Goal: Task Accomplishment & Management: Use online tool/utility

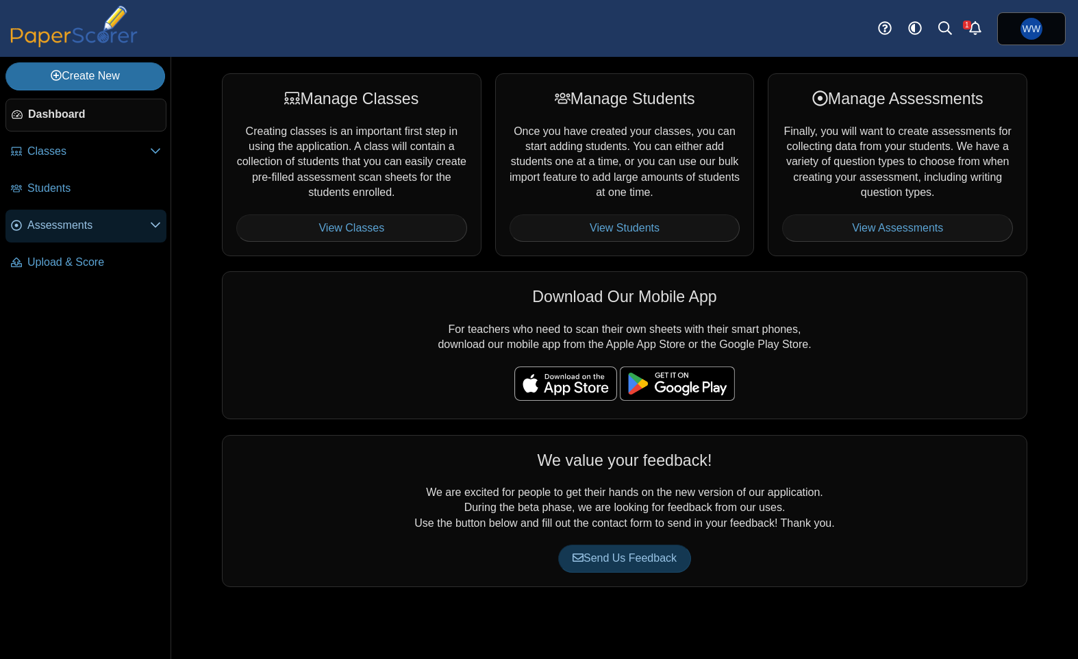
click at [81, 212] on link "Assessments" at bounding box center [85, 226] width 161 height 33
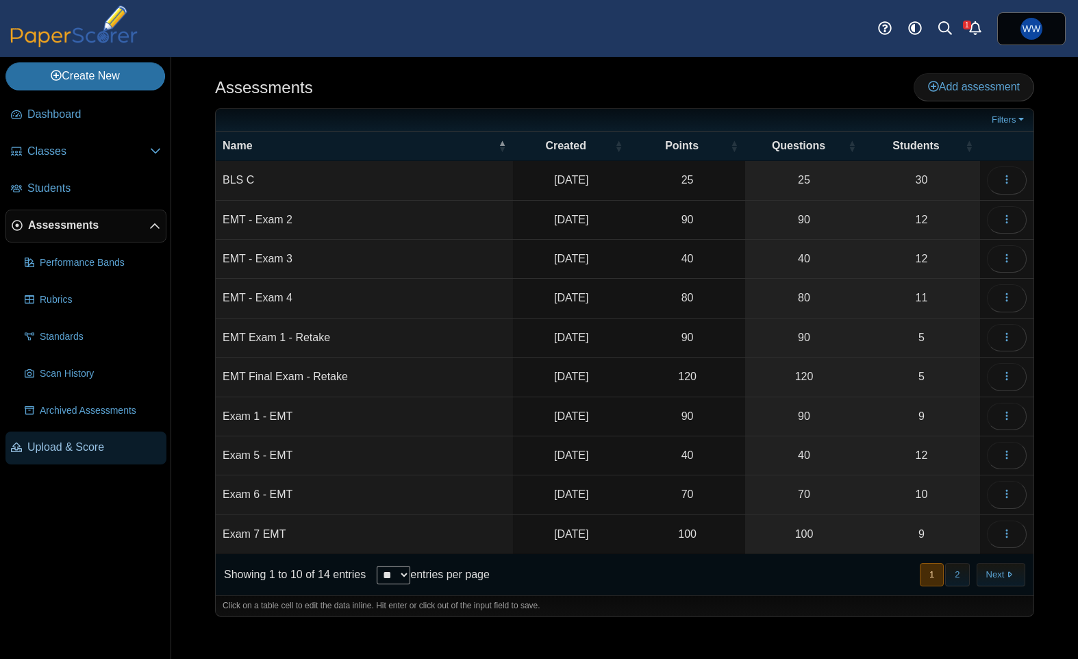
click at [88, 440] on span "Upload & Score" at bounding box center [94, 447] width 134 height 15
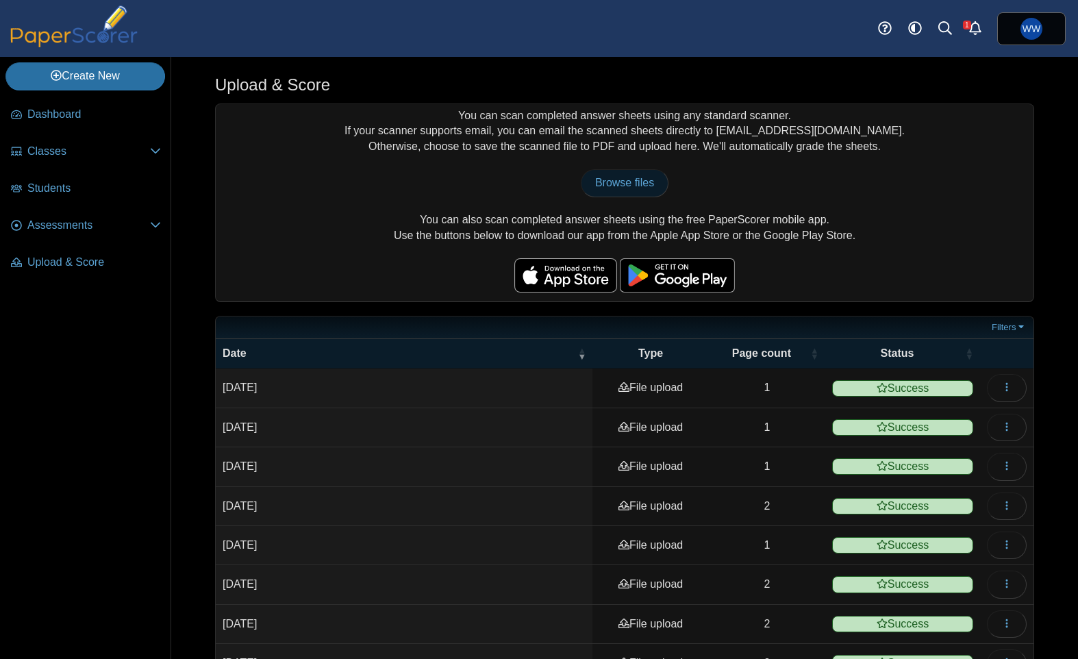
click at [643, 173] on link "Browse files" at bounding box center [625, 182] width 88 height 27
type input "**********"
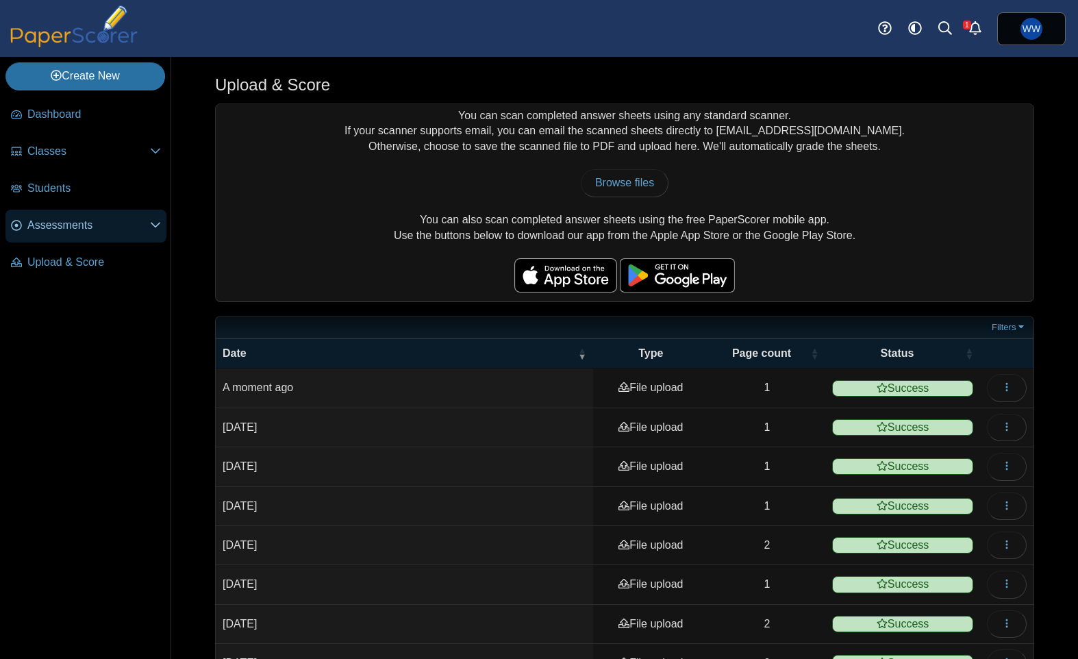
click at [86, 231] on span "Assessments" at bounding box center [88, 225] width 123 height 15
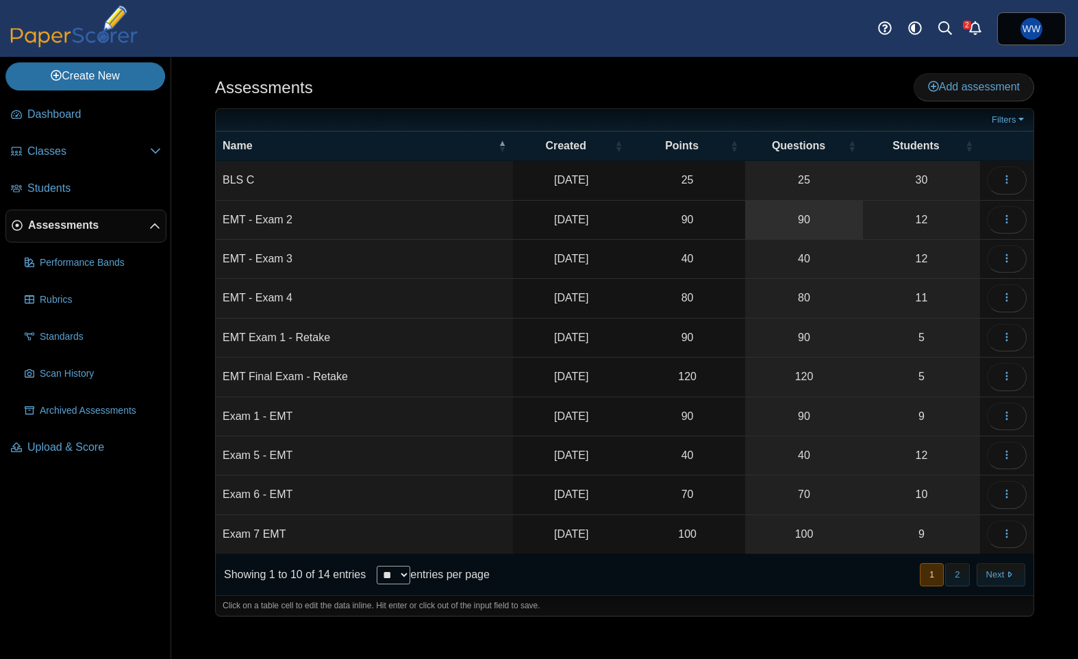
drag, startPoint x: 878, startPoint y: 207, endPoint x: 838, endPoint y: 201, distance: 40.1
click at [877, 207] on link "12" at bounding box center [921, 220] width 117 height 38
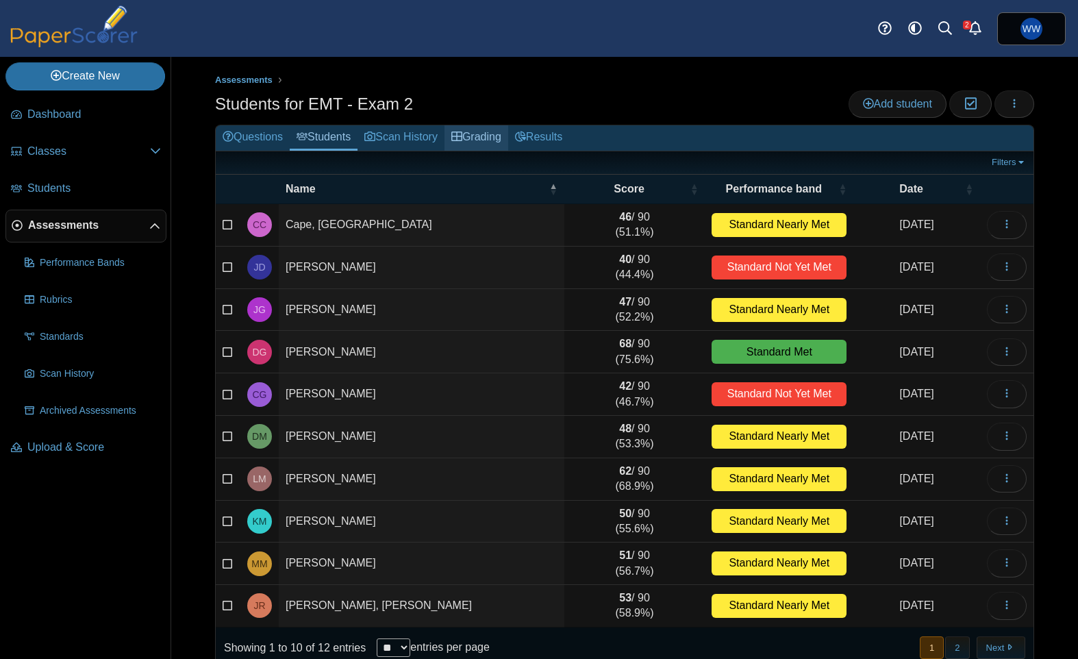
click at [462, 136] on use at bounding box center [456, 136] width 11 height 10
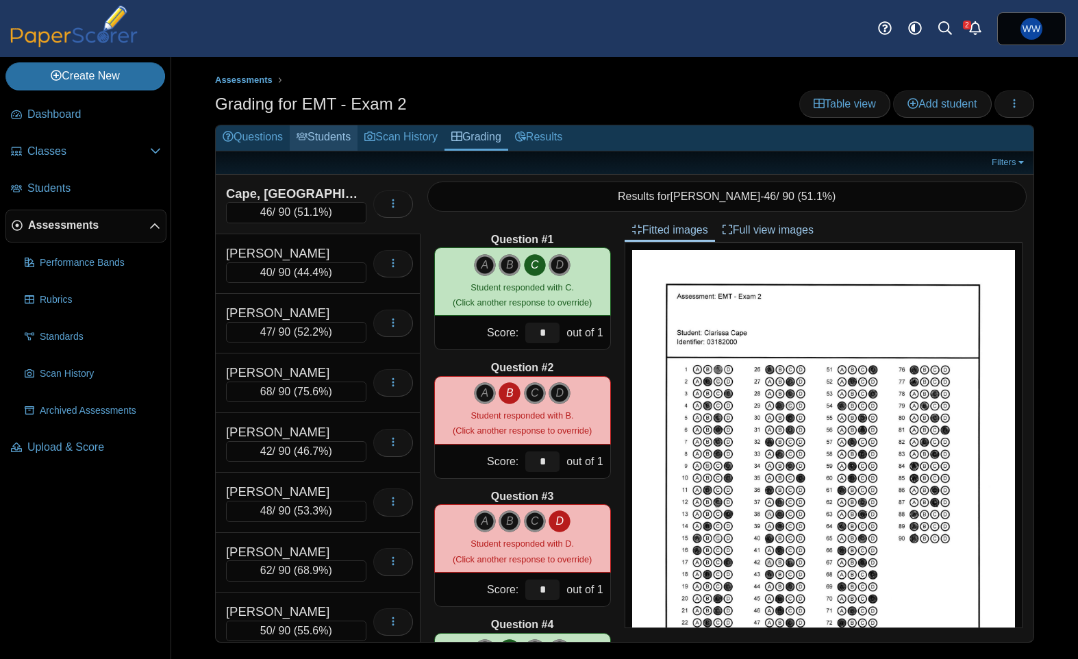
click at [326, 134] on link "Students" at bounding box center [324, 137] width 68 height 25
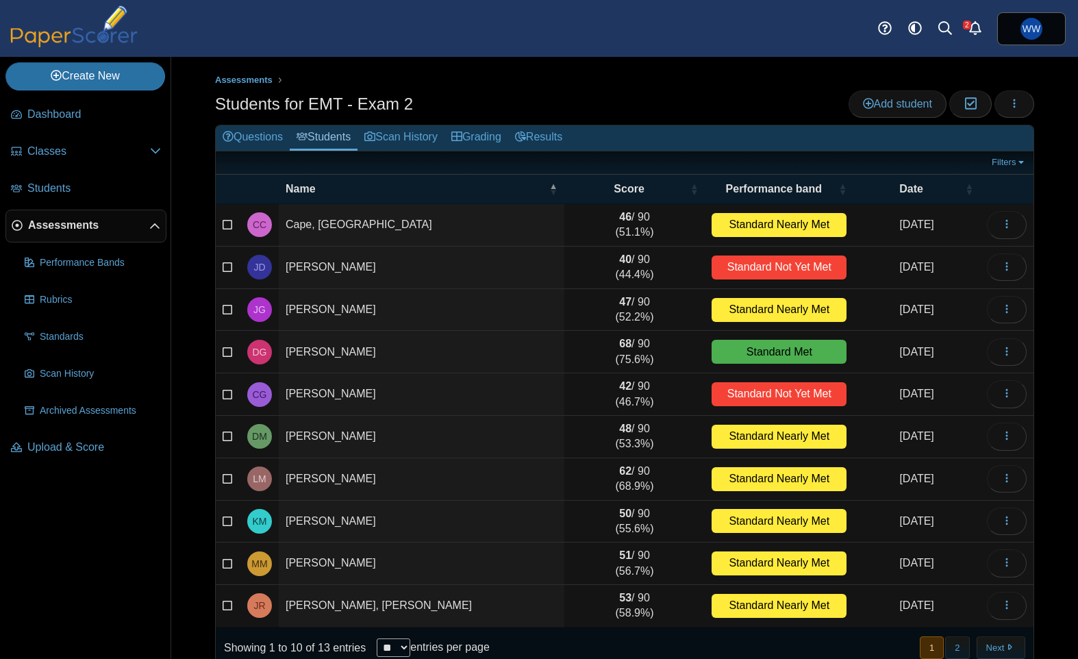
click at [390, 642] on select "** ** ** ***" at bounding box center [394, 647] width 34 height 18
select select "**"
click at [377, 638] on select "** ** ** ***" at bounding box center [394, 647] width 34 height 18
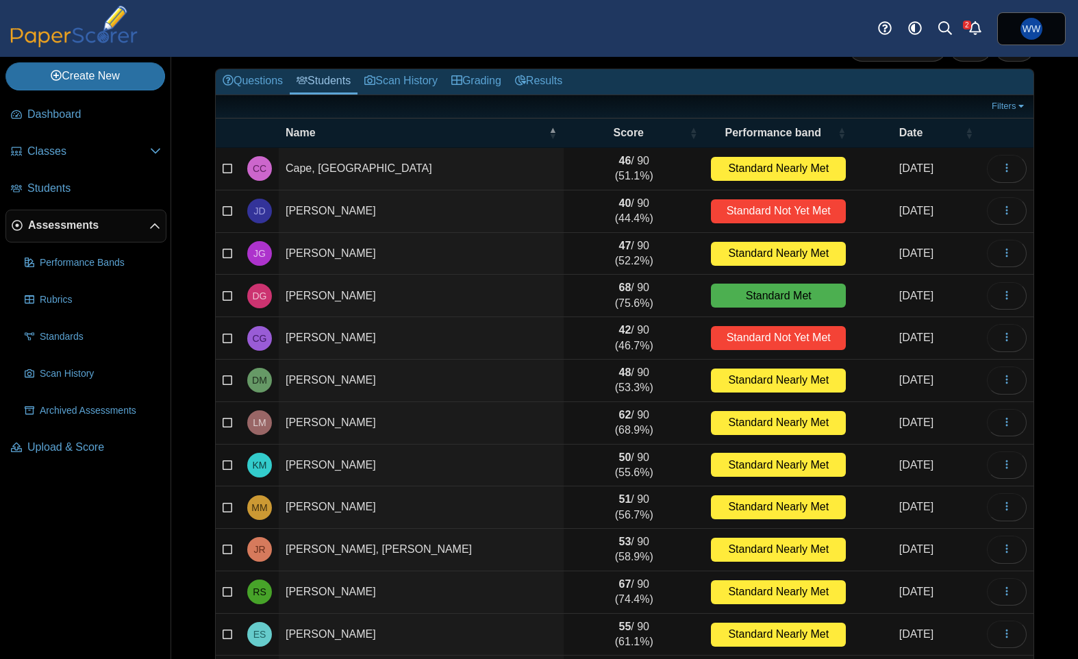
scroll to position [151, 0]
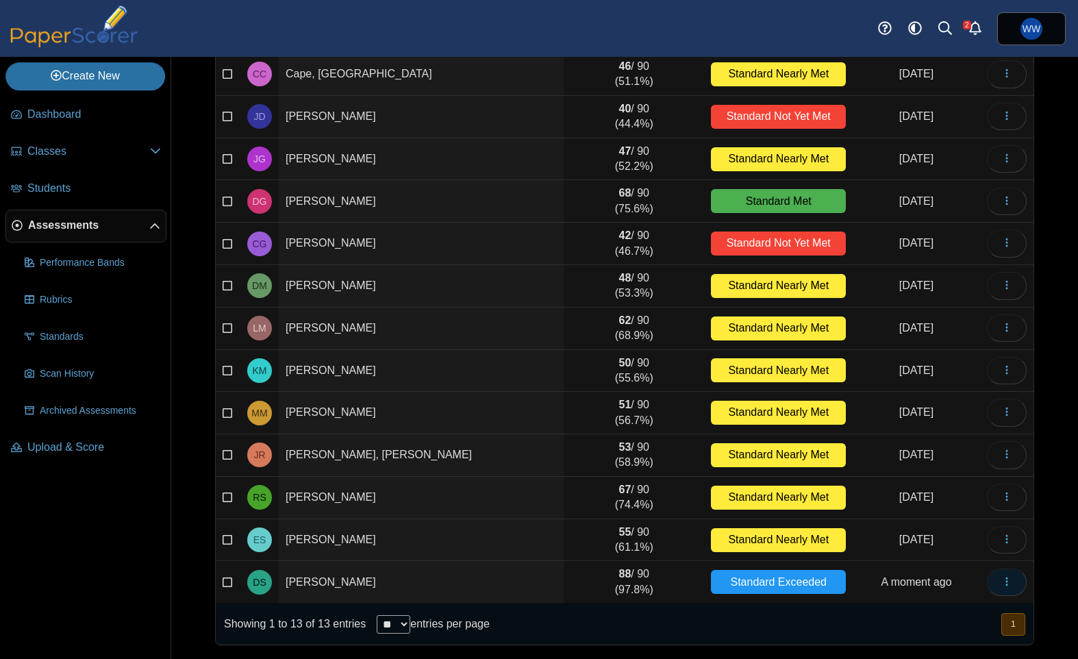
drag, startPoint x: 995, startPoint y: 572, endPoint x: 987, endPoint y: 570, distance: 7.7
click at [995, 572] on button "button" at bounding box center [1007, 581] width 40 height 27
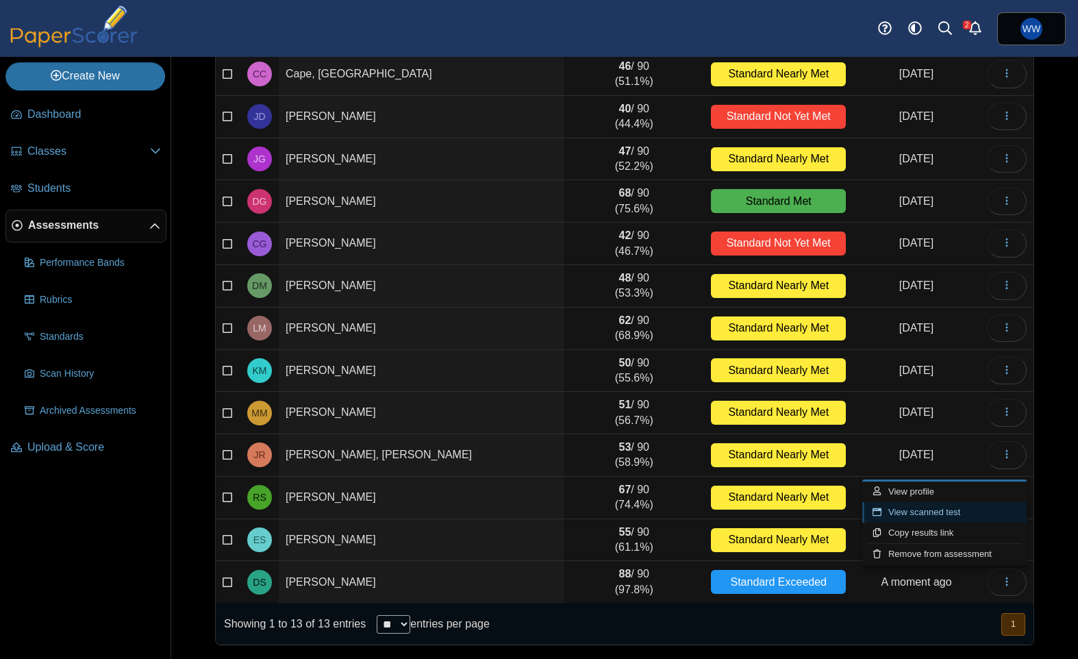
click at [1000, 516] on link "View scanned test" at bounding box center [944, 512] width 164 height 21
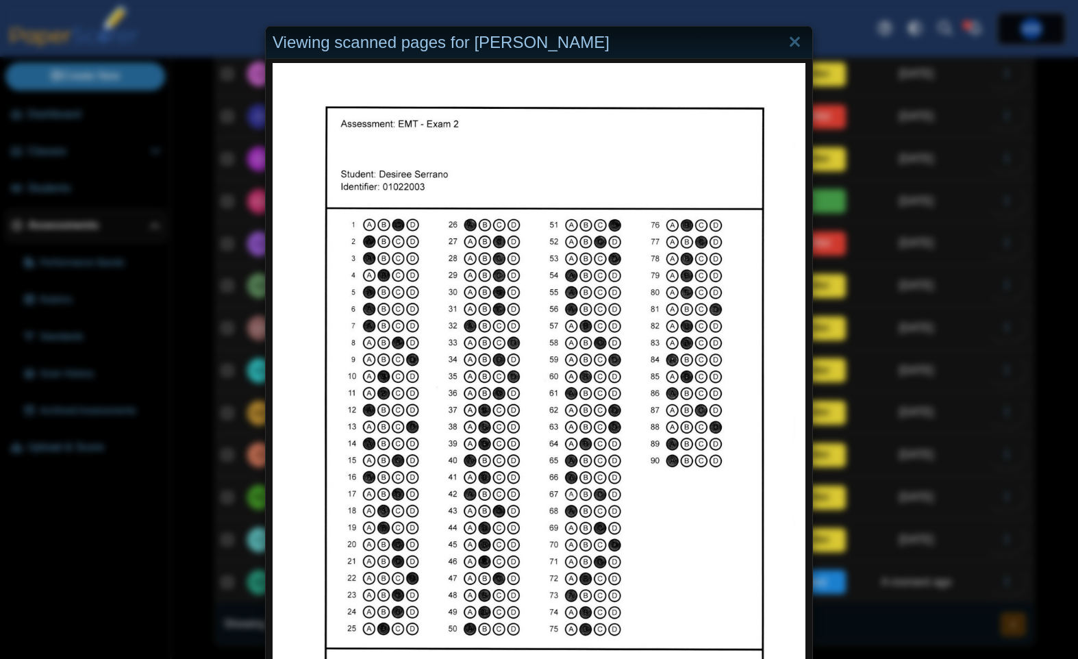
click at [963, 453] on div "Viewing scanned pages for Desiree Serrano" at bounding box center [539, 329] width 1078 height 659
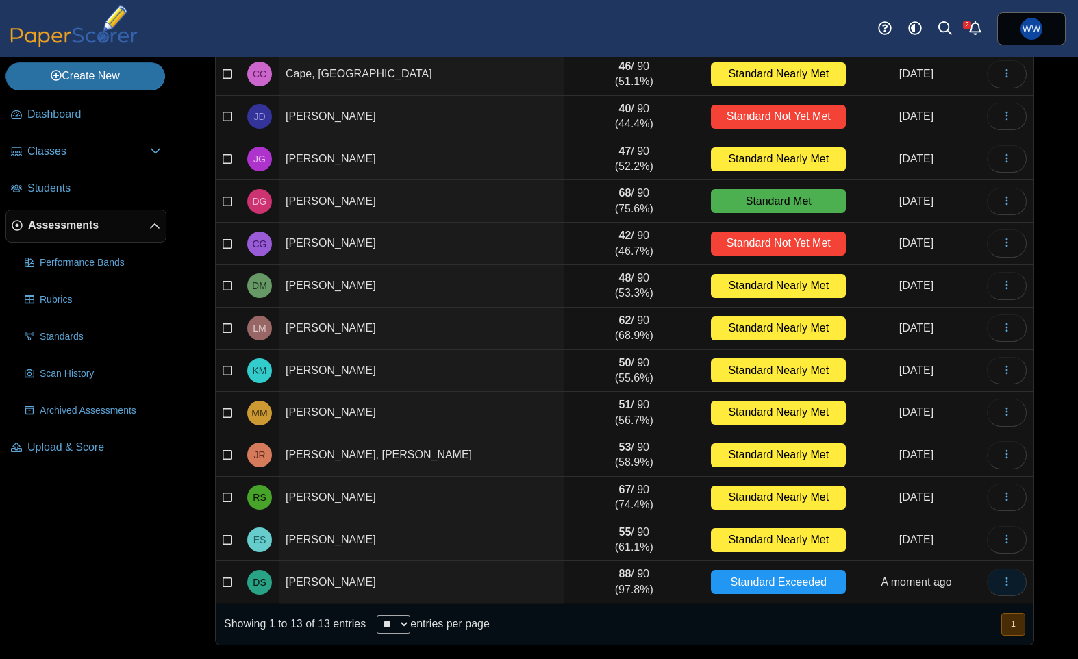
click at [1017, 574] on button "button" at bounding box center [1007, 581] width 40 height 27
click at [1036, 287] on div "Assessments Students for EMT - Exam 2 Add student Moderation 0 Loading…" at bounding box center [624, 207] width 907 height 602
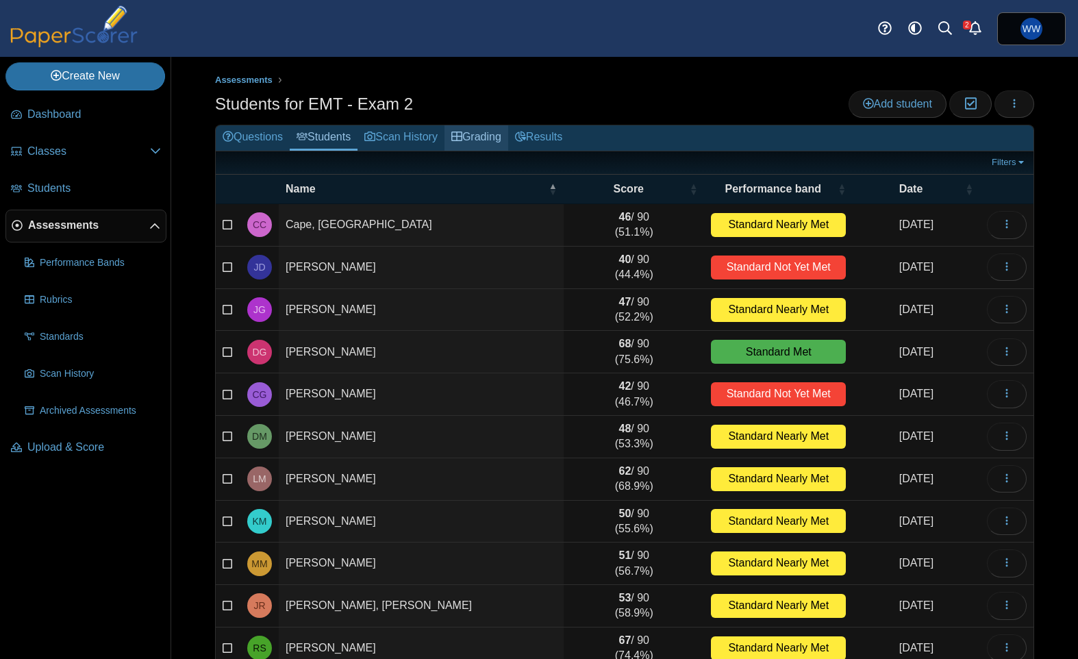
click at [475, 142] on link "Grading" at bounding box center [476, 137] width 64 height 25
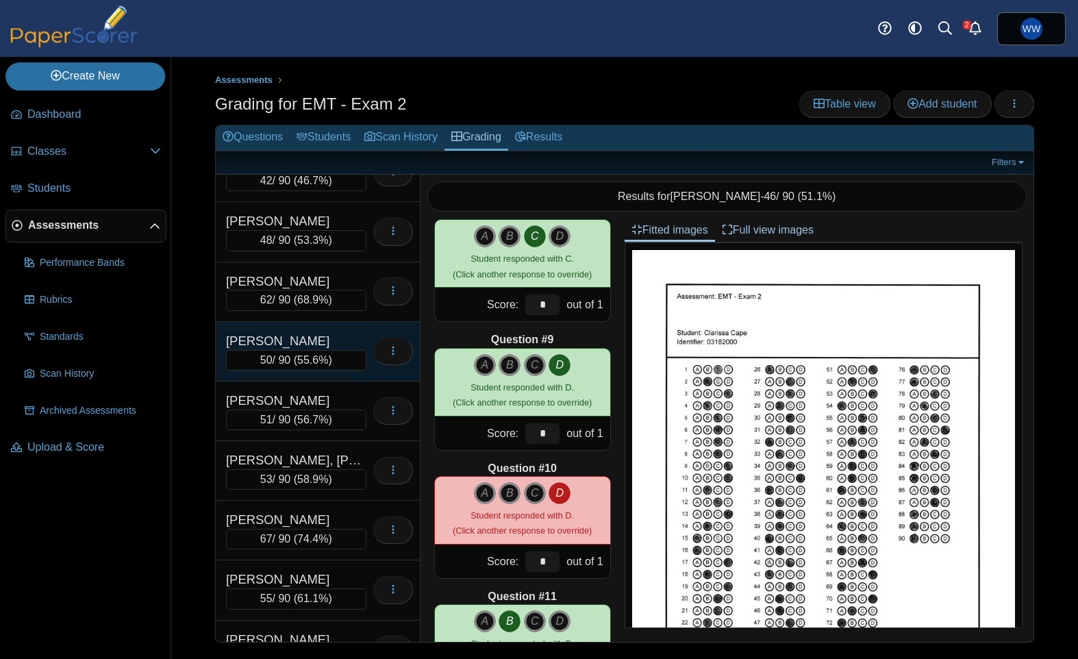
scroll to position [308, 0]
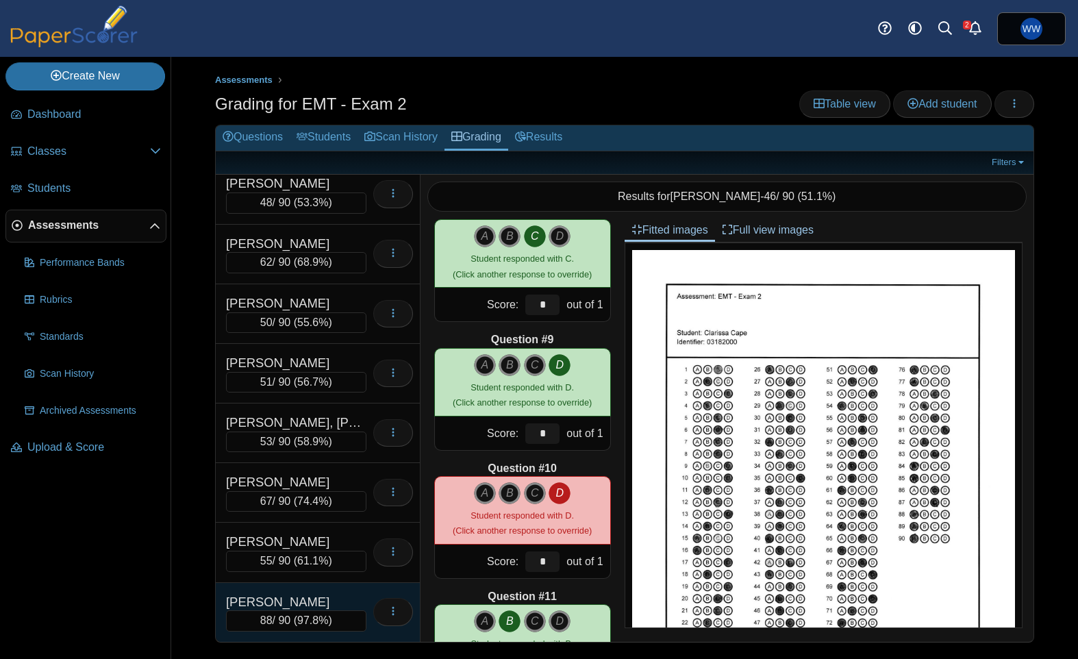
click at [287, 590] on div "Serrano, Desiree 88 / 90 ( 97.8% ) Loading…" at bounding box center [318, 612] width 205 height 59
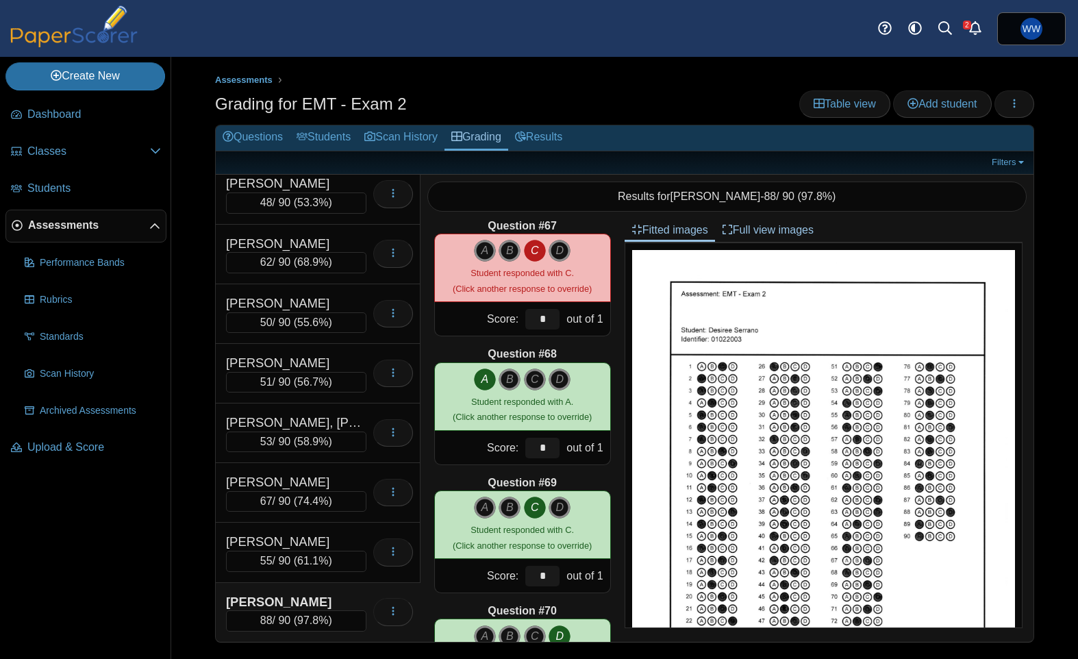
scroll to position [8478, 0]
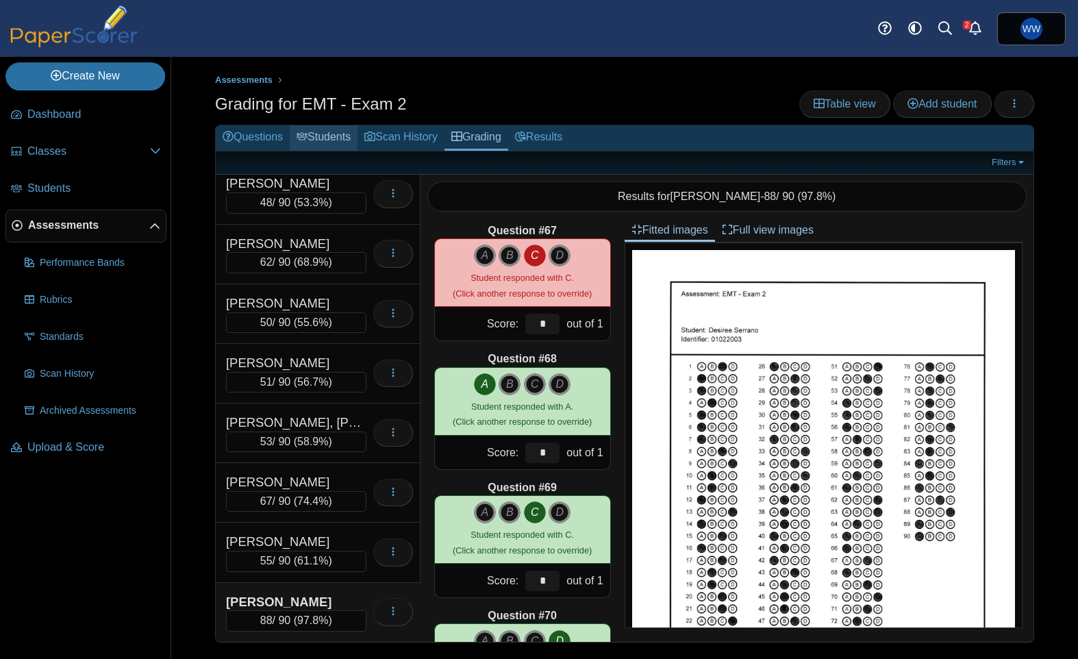
click at [314, 136] on link "Students" at bounding box center [324, 137] width 68 height 25
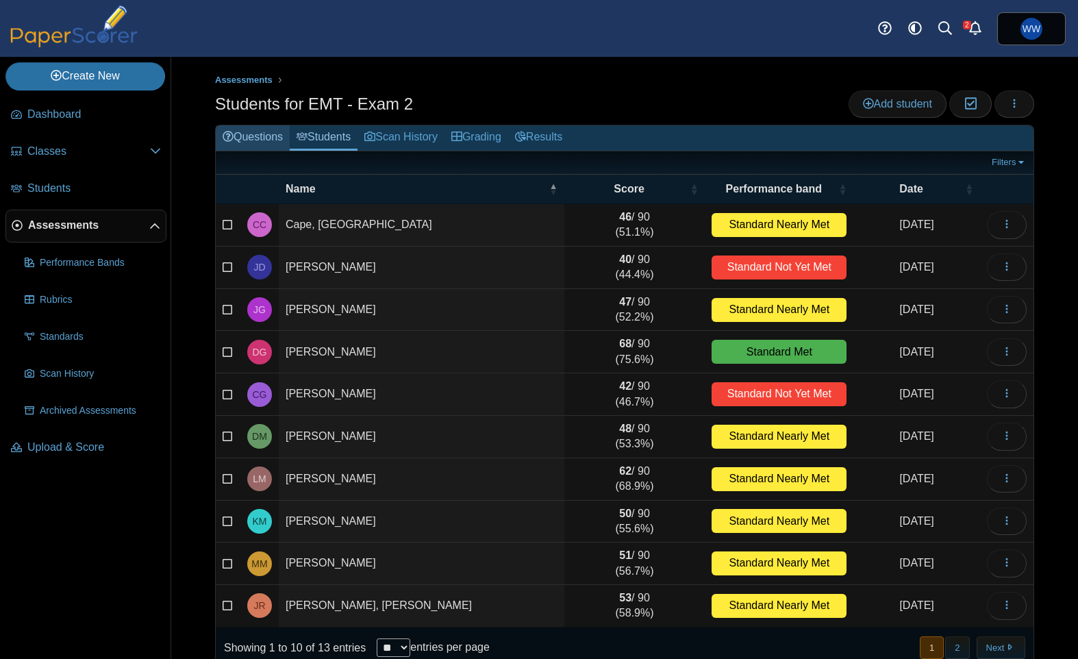
click at [233, 140] on link "Questions" at bounding box center [253, 137] width 74 height 25
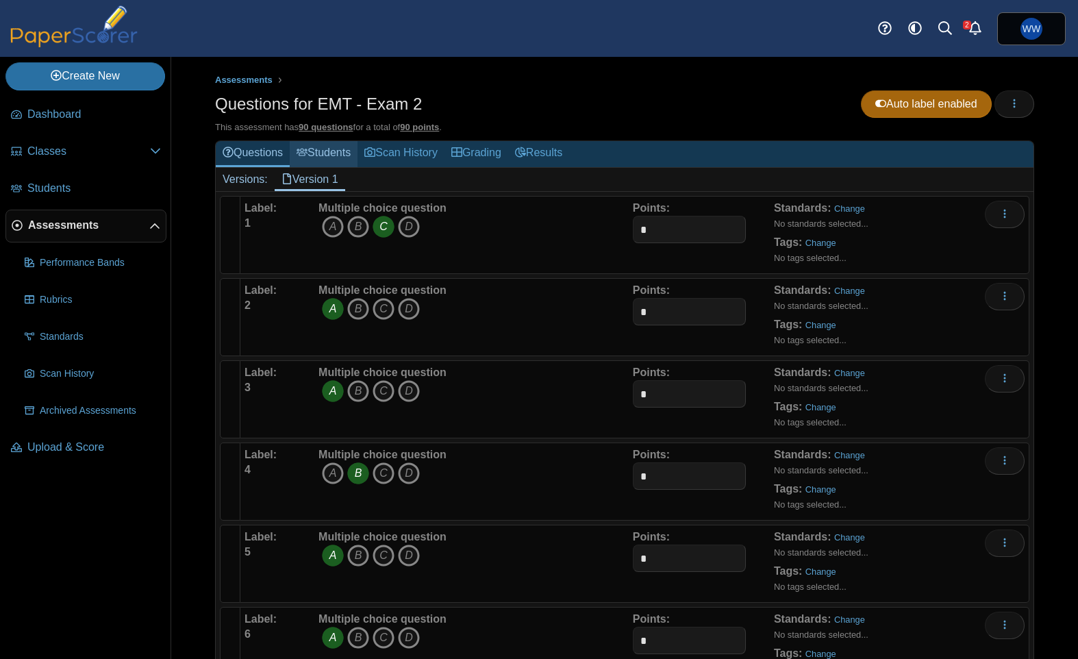
click at [345, 160] on link "Students" at bounding box center [324, 153] width 68 height 25
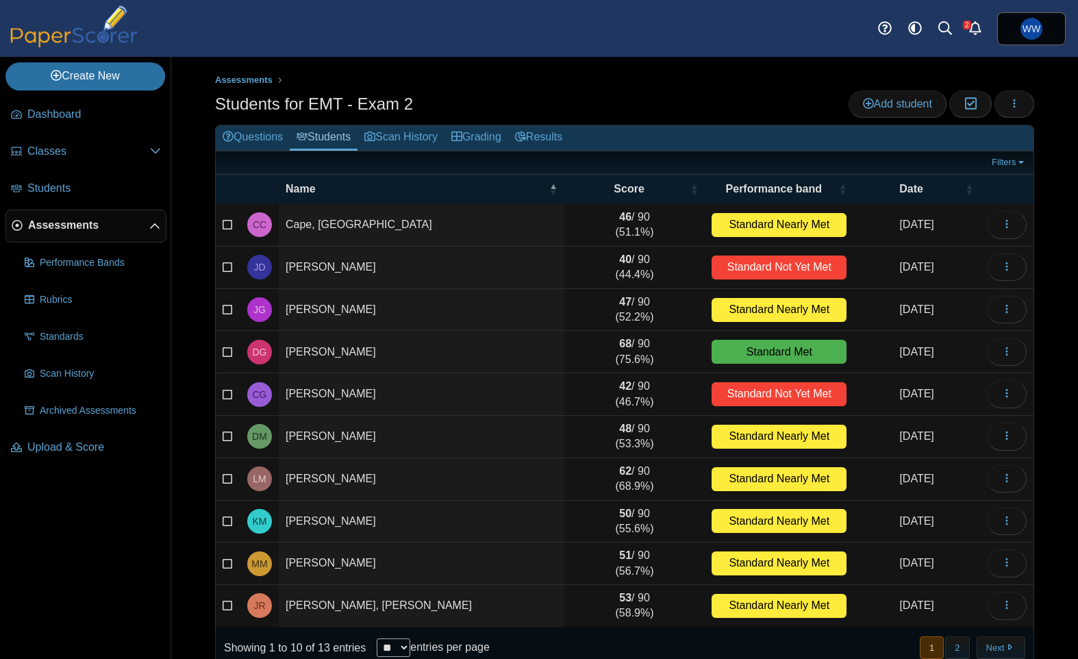
scroll to position [18, 0]
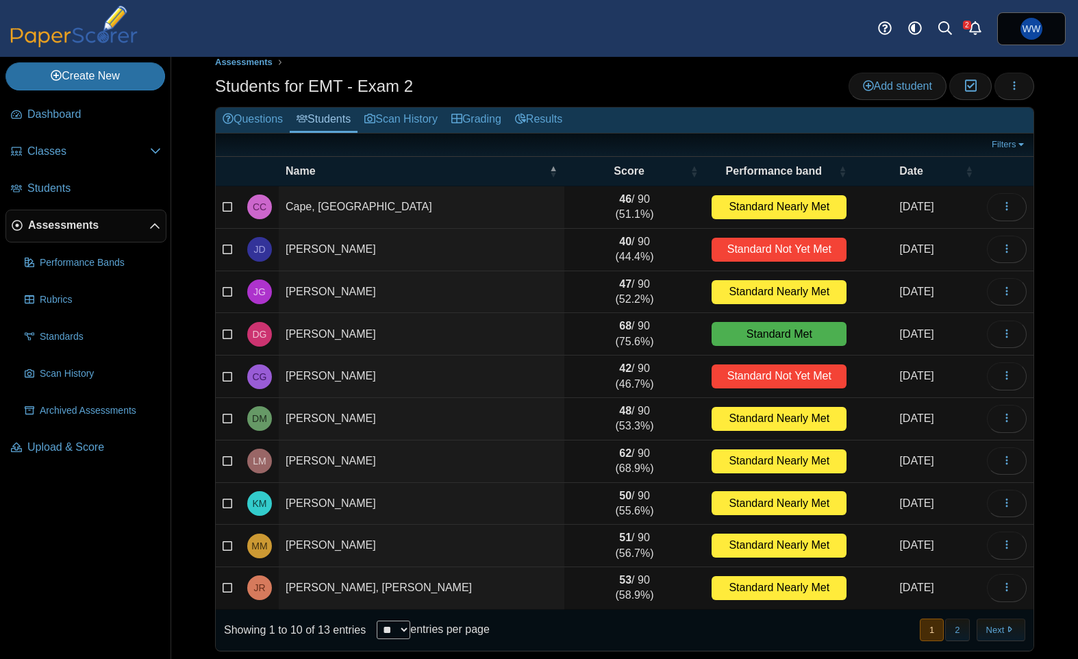
click at [405, 643] on div "Showing 1 to 10 of 13 entries ** ** ** *** entries per page" at bounding box center [353, 629] width 274 height 41
click at [404, 635] on select "** ** ** ***" at bounding box center [394, 629] width 34 height 18
select select "***"
click at [377, 620] on select "** ** ** ***" at bounding box center [394, 629] width 34 height 18
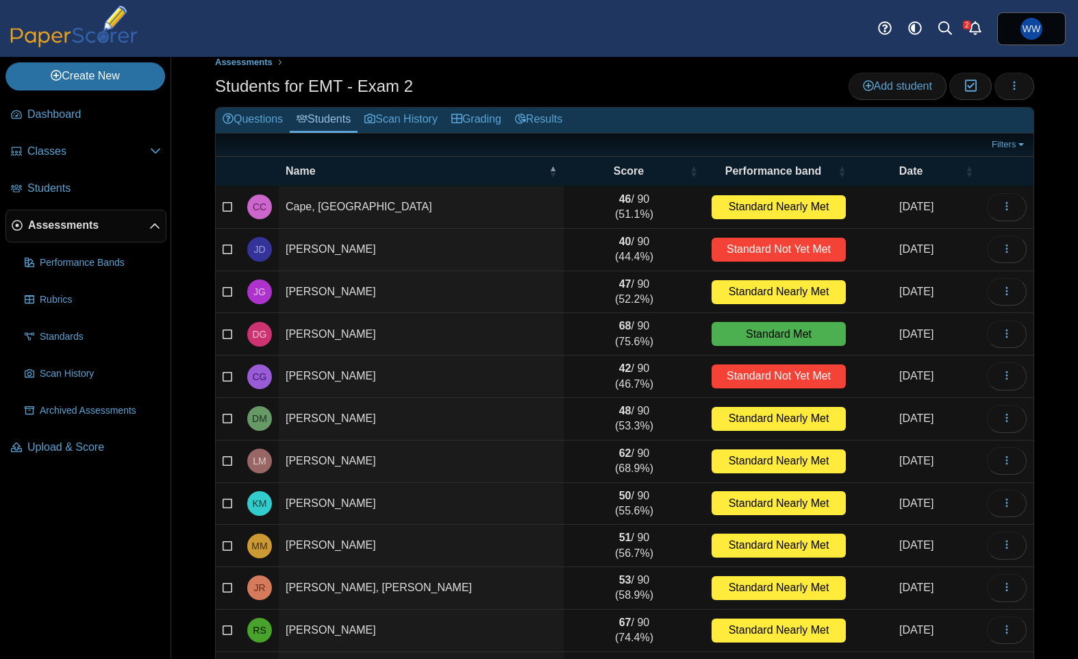
scroll to position [151, 0]
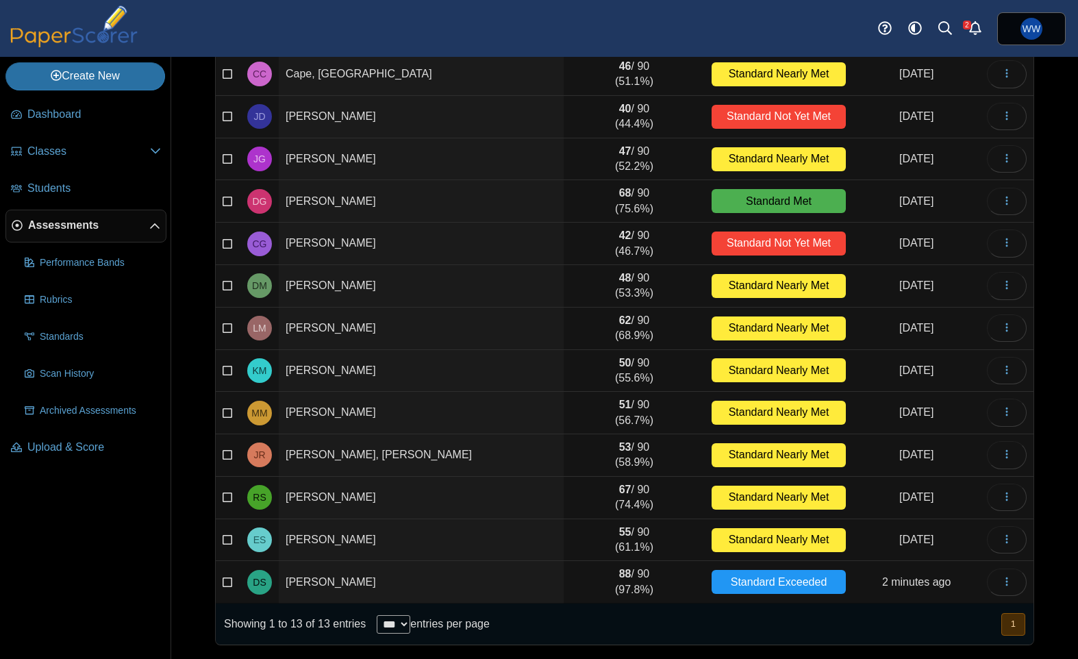
click at [1050, 582] on div "Assessments Students for EMT - Exam 2 Add student Moderation 0 Loading…" at bounding box center [624, 358] width 907 height 602
drag, startPoint x: 1031, startPoint y: 581, endPoint x: 1010, endPoint y: 579, distance: 20.6
click at [1029, 581] on td "Loading…" at bounding box center [1006, 582] width 53 height 42
drag, startPoint x: 1010, startPoint y: 579, endPoint x: 987, endPoint y: 568, distance: 25.4
click at [1010, 579] on icon "button" at bounding box center [1006, 581] width 11 height 11
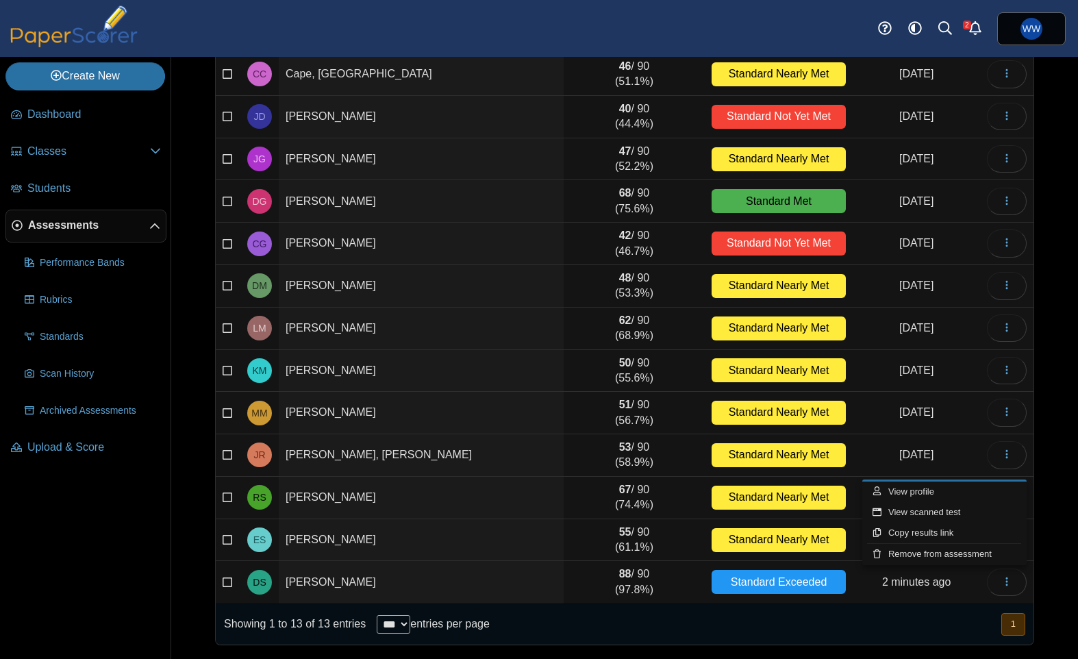
click at [416, 376] on td "Morales, Kaylyn" at bounding box center [421, 371] width 285 height 42
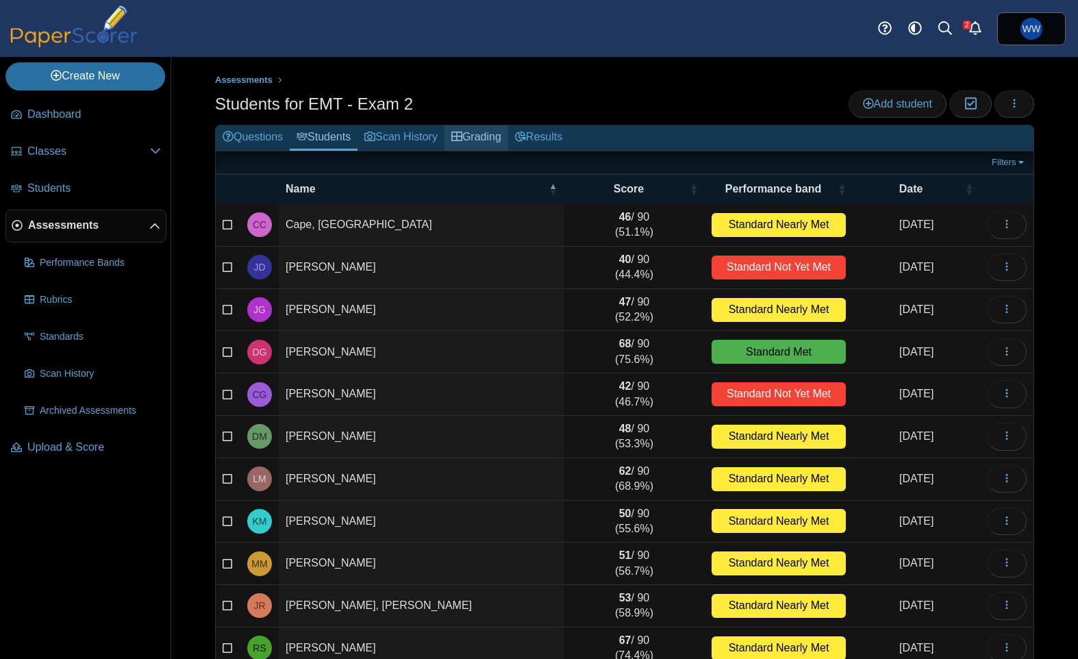
click at [500, 142] on link "Grading" at bounding box center [476, 137] width 64 height 25
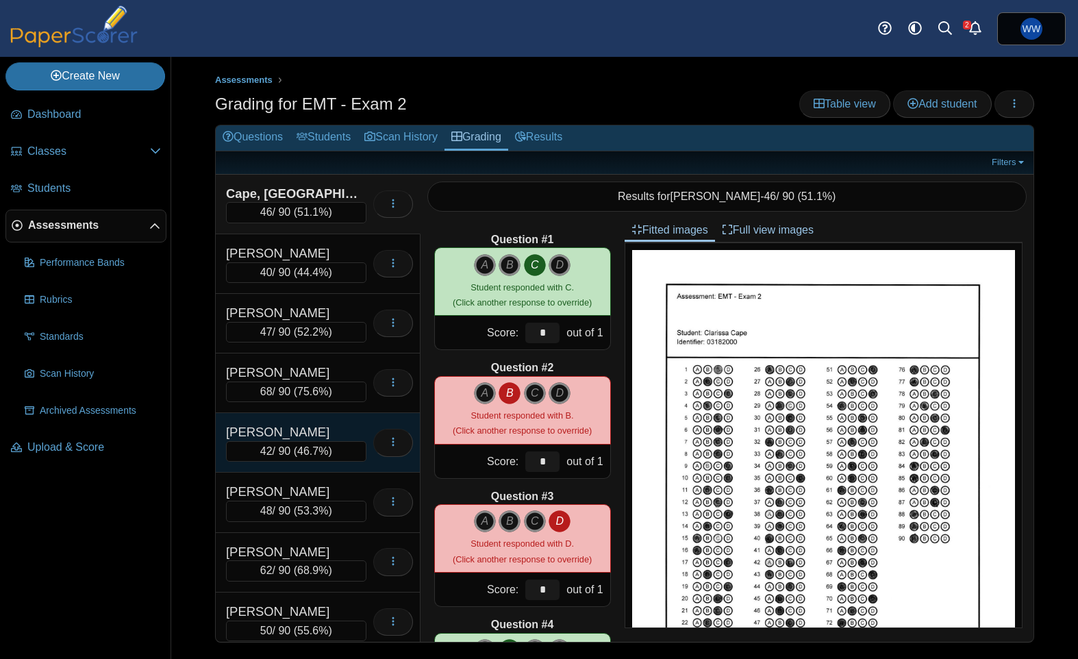
scroll to position [308, 0]
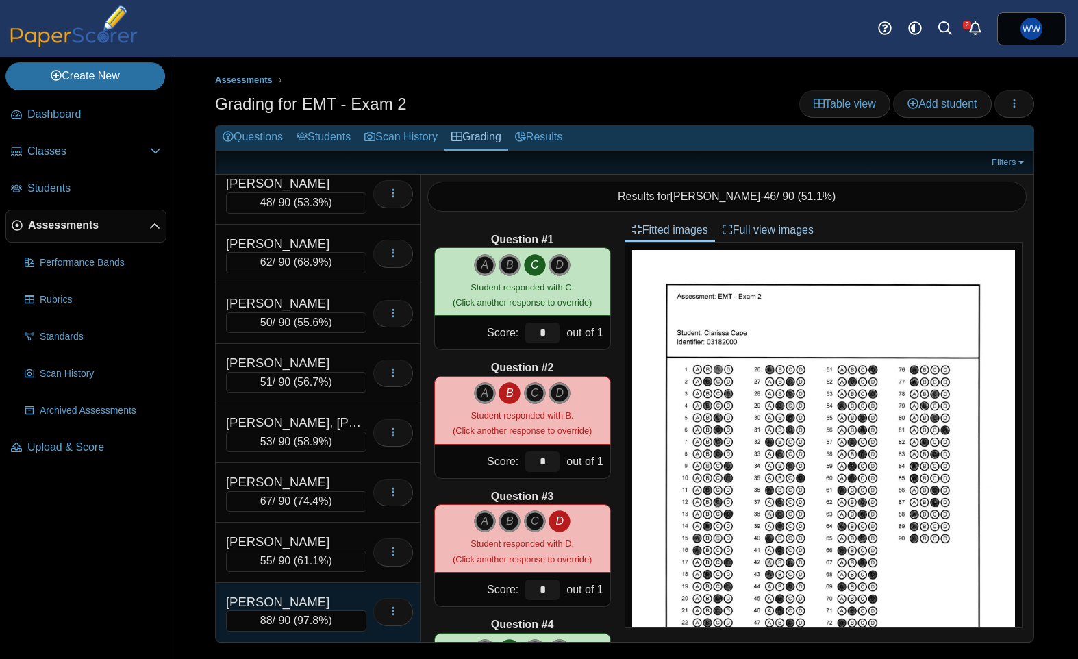
drag, startPoint x: 274, startPoint y: 598, endPoint x: 284, endPoint y: 594, distance: 11.1
click at [274, 598] on div "Serrano, Desiree" at bounding box center [294, 602] width 137 height 18
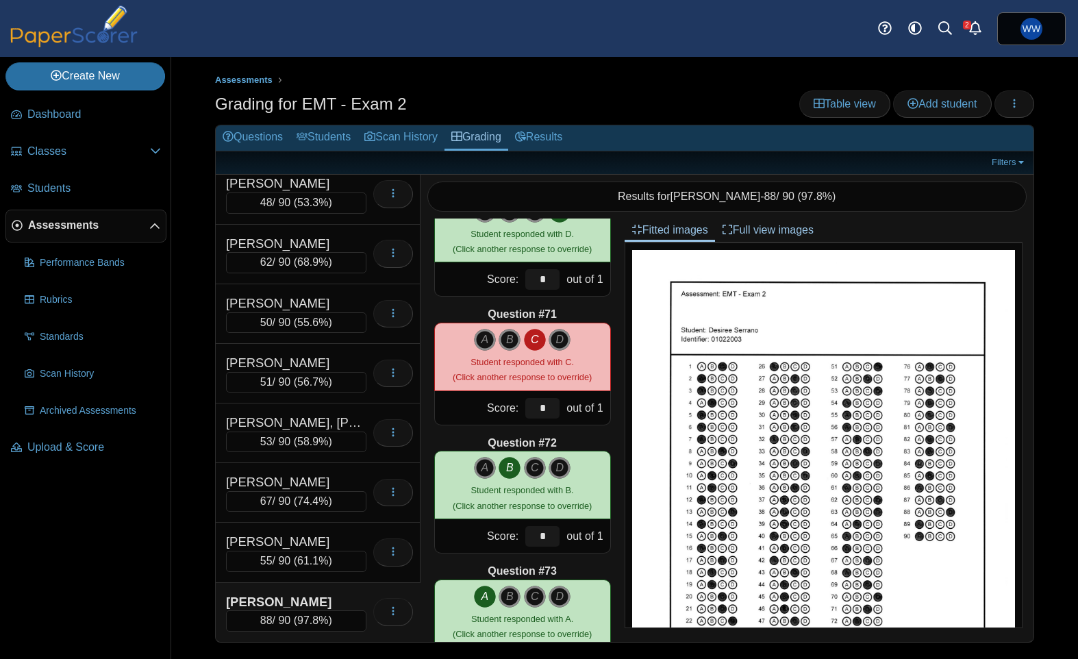
scroll to position [8908, 0]
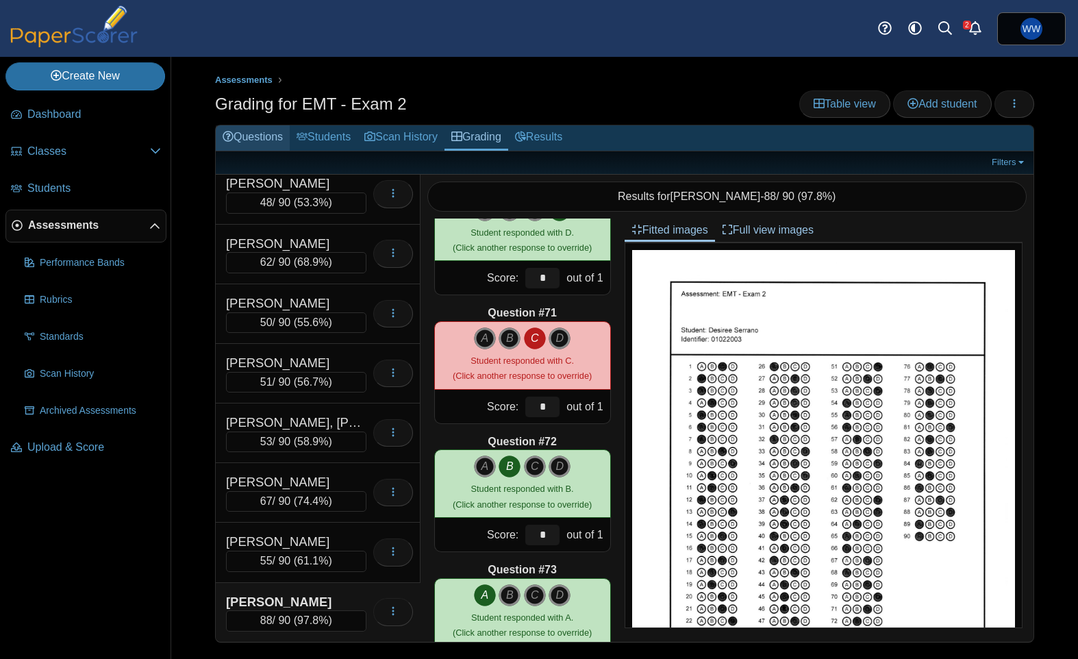
click at [270, 143] on link "Questions" at bounding box center [253, 137] width 74 height 25
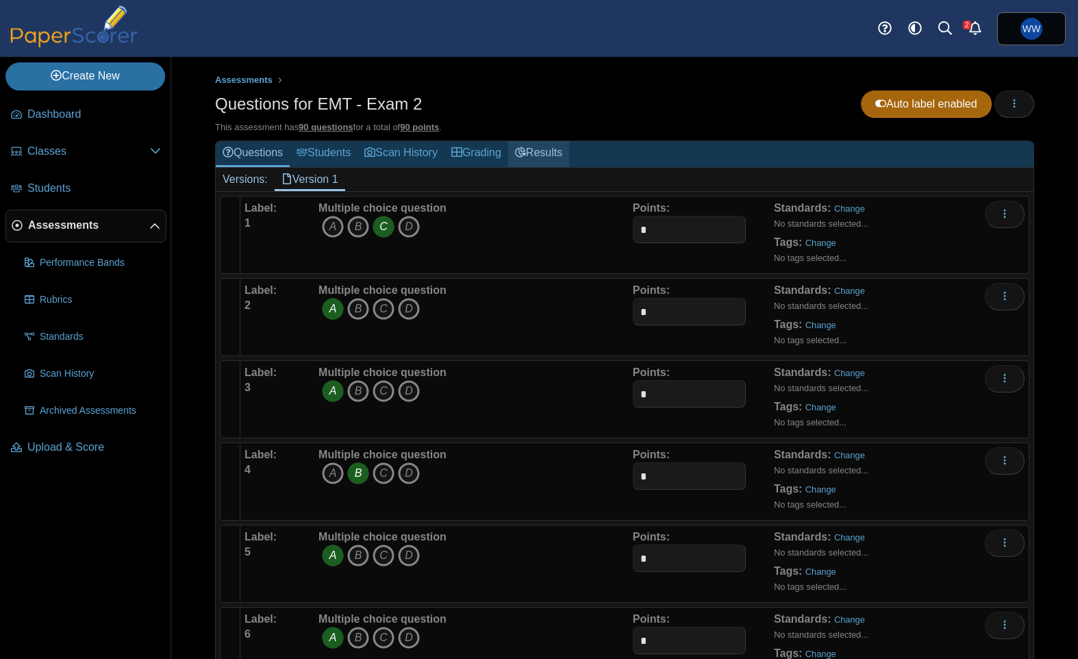
click at [547, 151] on link "Results" at bounding box center [538, 153] width 61 height 25
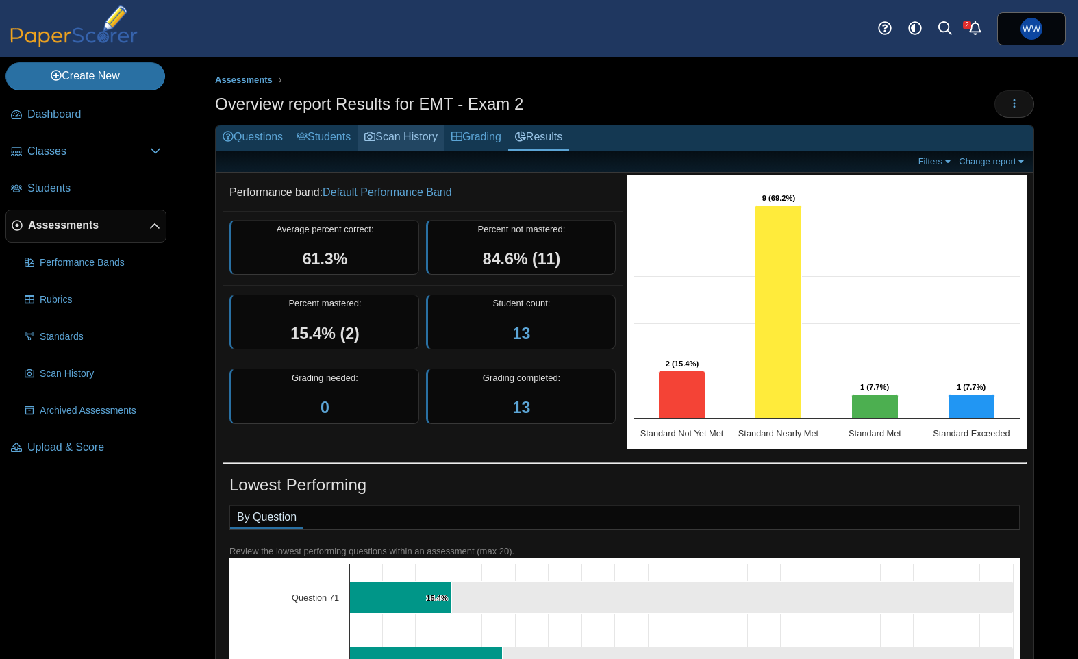
scroll to position [29, 0]
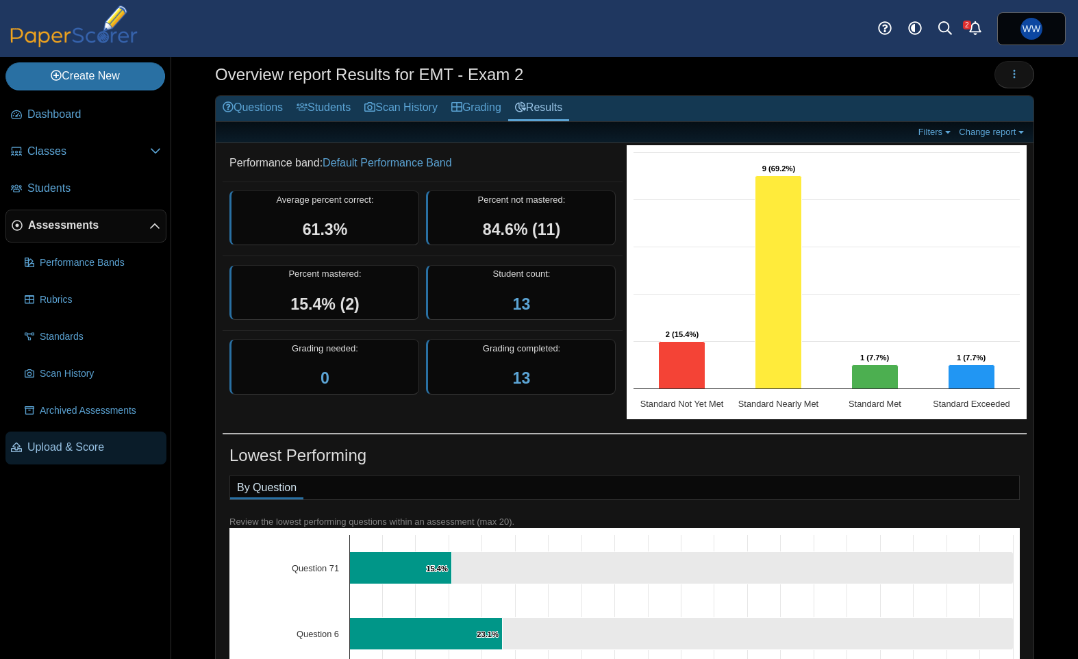
drag, startPoint x: 86, startPoint y: 455, endPoint x: 117, endPoint y: 451, distance: 31.7
click at [86, 455] on span "Upload & Score" at bounding box center [94, 447] width 134 height 15
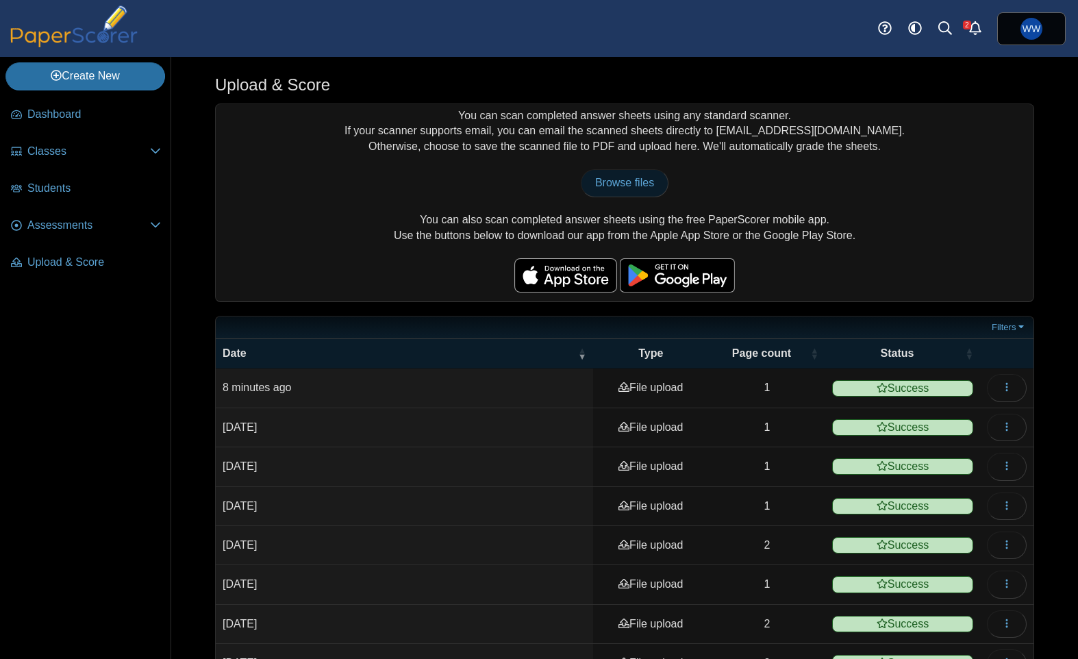
click at [619, 197] on link "Browse files" at bounding box center [625, 182] width 88 height 27
type input "**********"
click at [86, 238] on link "Assessments" at bounding box center [85, 226] width 161 height 33
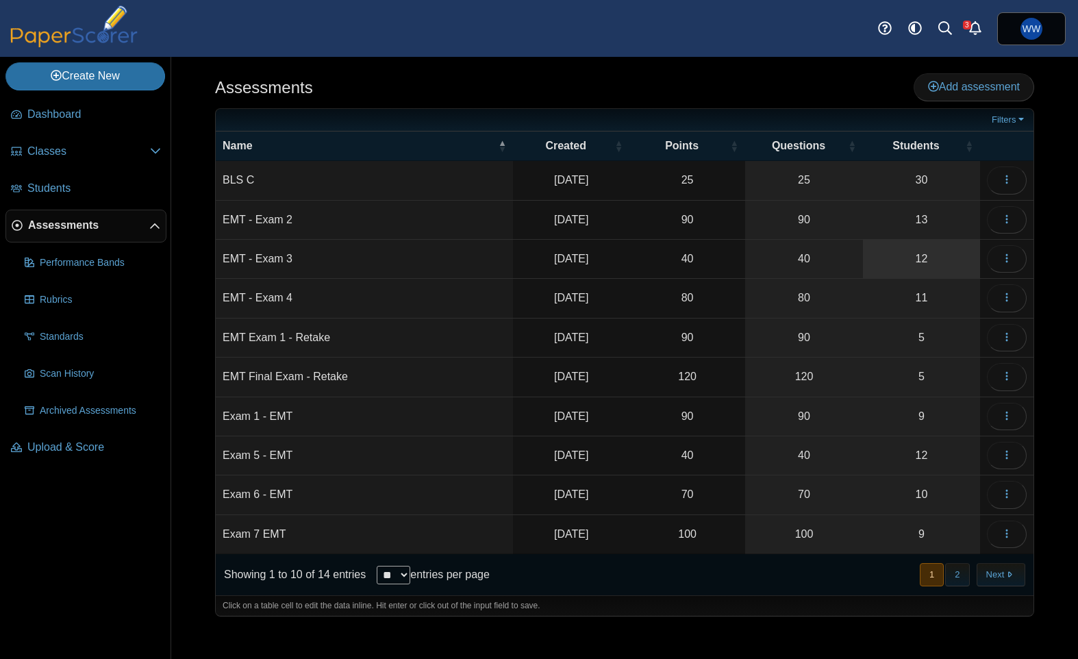
drag, startPoint x: 934, startPoint y: 231, endPoint x: 955, endPoint y: 244, distance: 24.0
click at [934, 231] on link "13" at bounding box center [921, 220] width 117 height 38
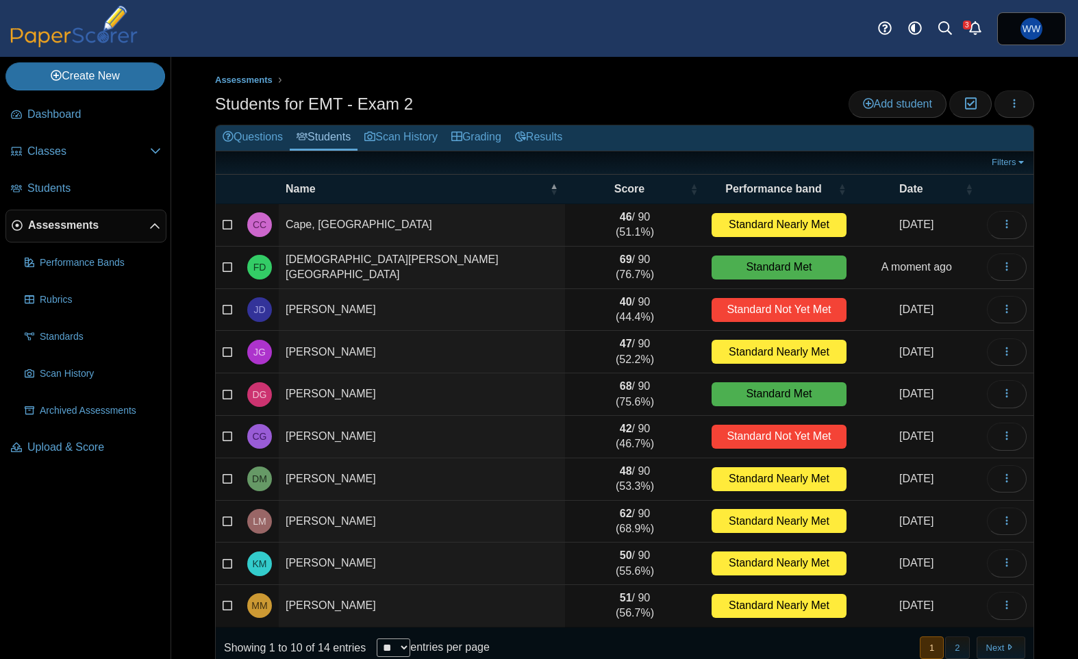
scroll to position [24, 0]
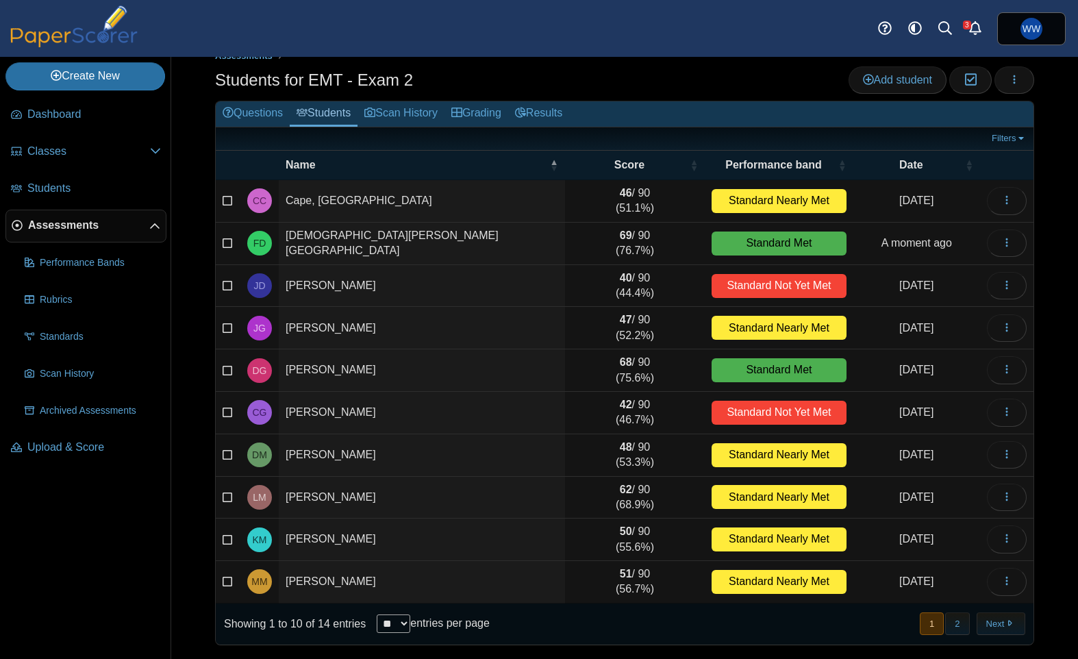
click at [399, 625] on select "** ** ** ***" at bounding box center [394, 623] width 34 height 18
select select "**"
click at [377, 614] on select "** ** ** ***" at bounding box center [394, 623] width 34 height 18
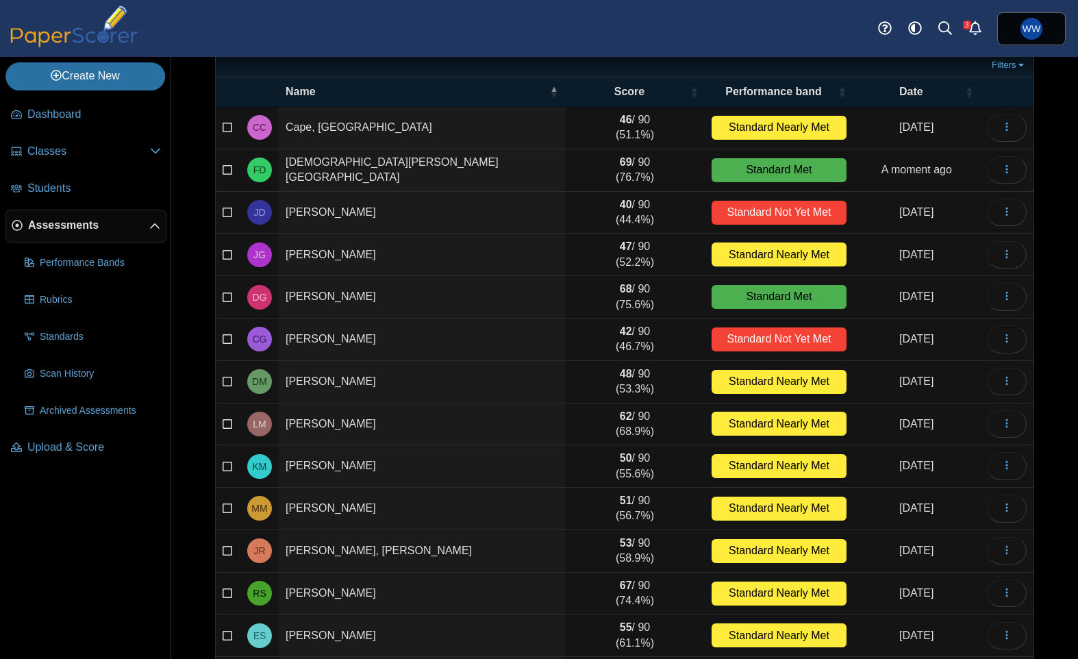
scroll to position [91, 0]
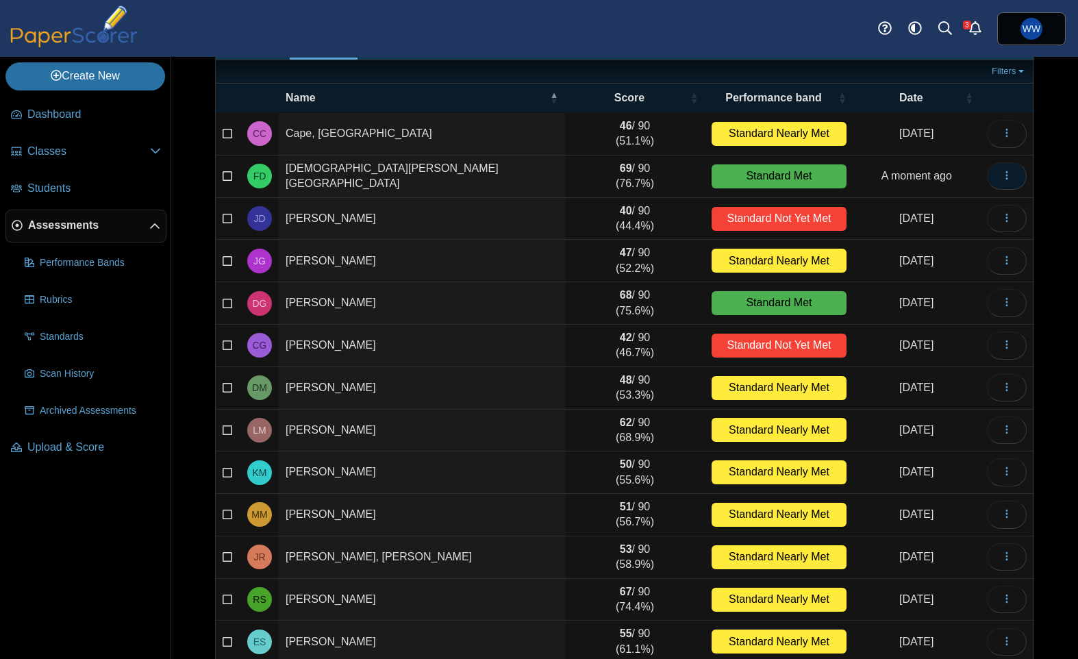
click at [1014, 179] on button "button" at bounding box center [1007, 175] width 40 height 27
click at [995, 75] on link "Filters" at bounding box center [1009, 71] width 42 height 14
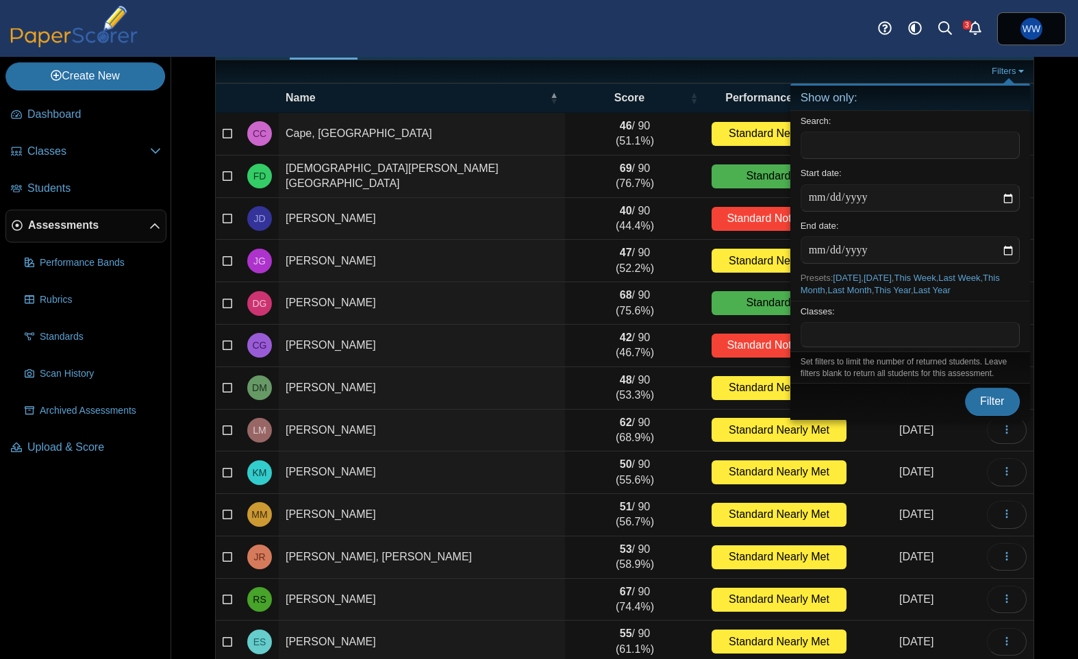
click at [925, 330] on span at bounding box center [910, 334] width 218 height 23
click at [887, 160] on div "Search:" at bounding box center [910, 137] width 240 height 52
click at [886, 145] on input "text" at bounding box center [909, 144] width 219 height 27
type input "*"
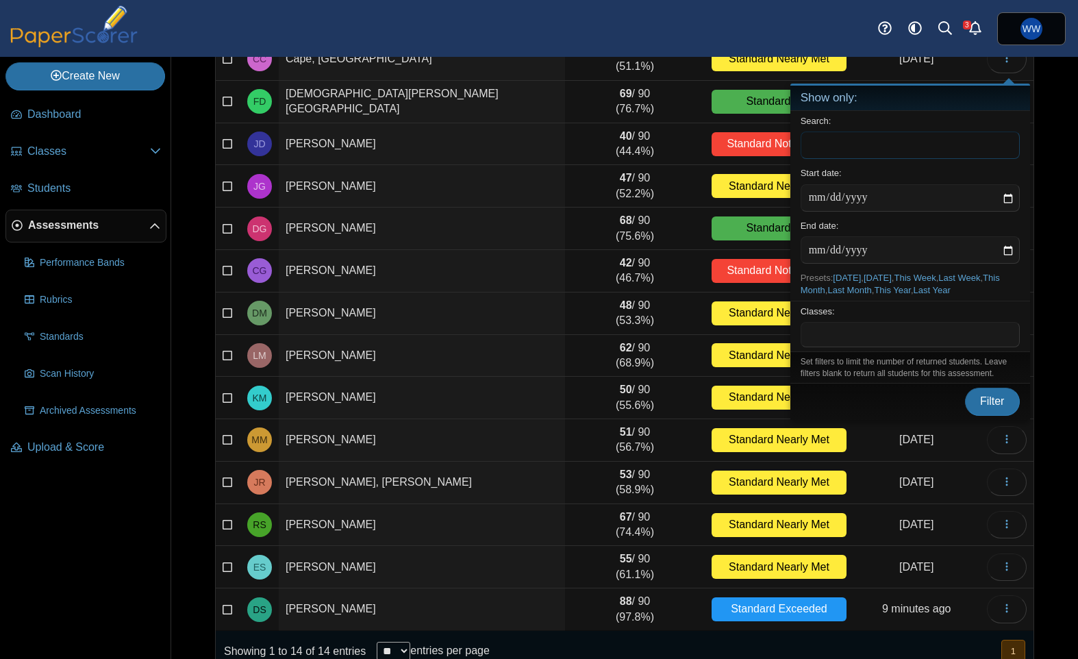
scroll to position [193, 0]
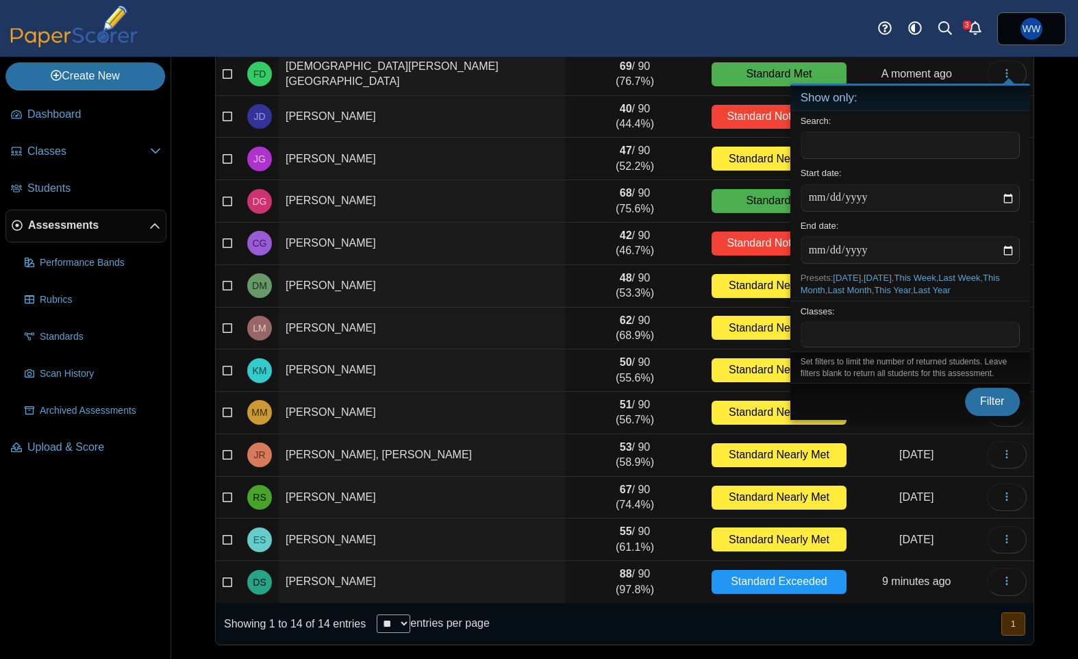
click at [1048, 108] on div "Assessments Students for EMT - Exam 2 Add student Moderation 0 Loading…" at bounding box center [624, 165] width 907 height 602
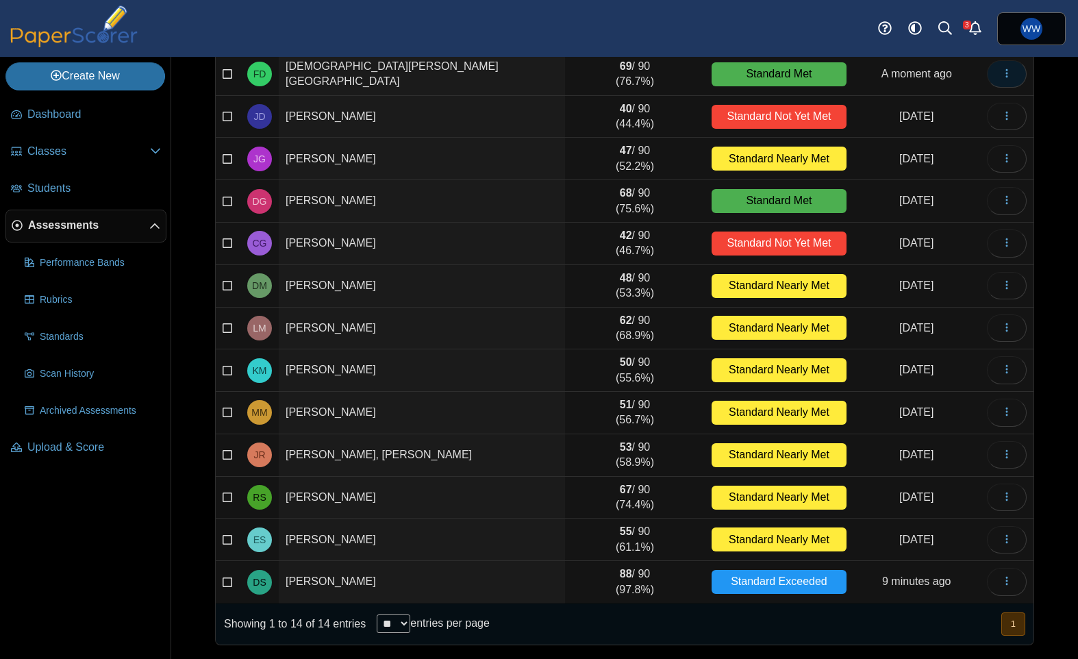
click at [1007, 72] on icon "button" at bounding box center [1006, 73] width 11 height 11
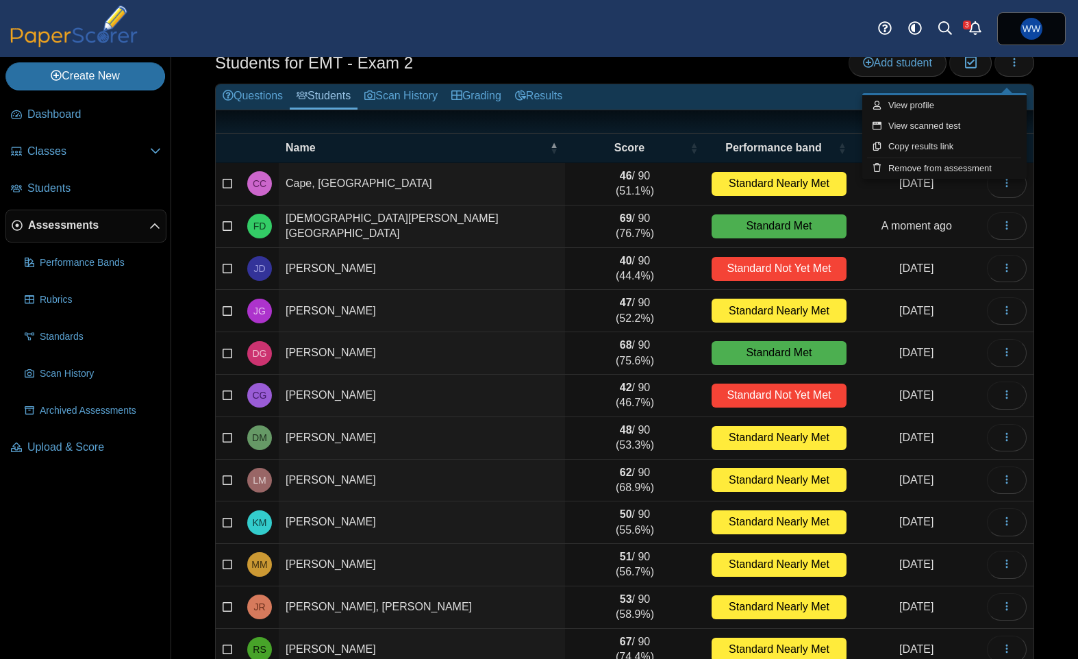
scroll to position [0, 0]
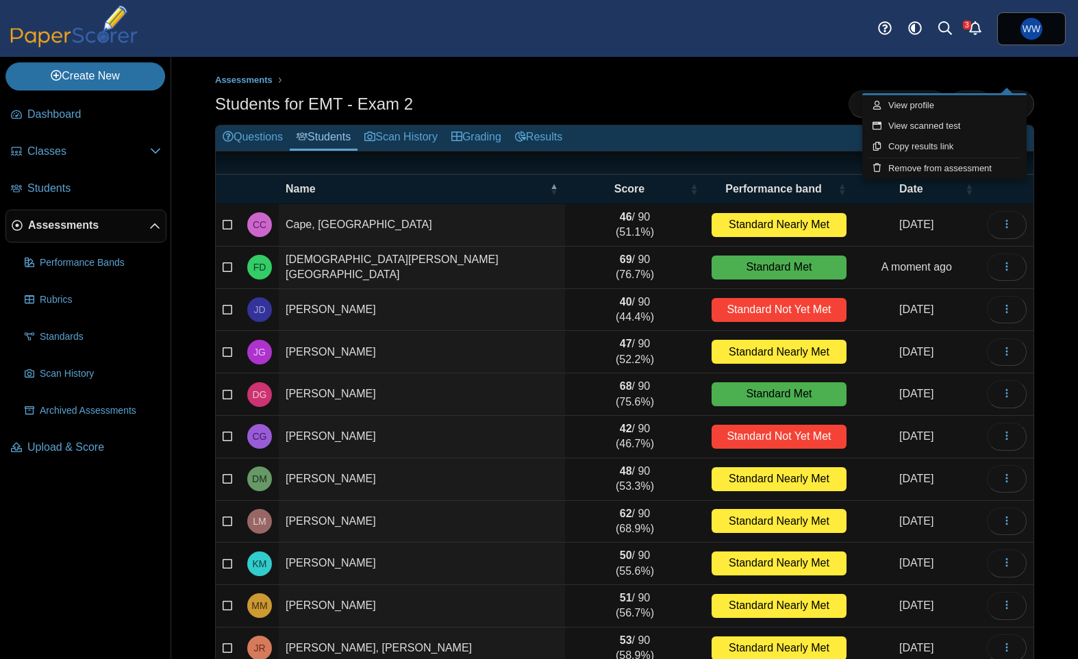
click at [1017, 86] on ul "Assessments" at bounding box center [624, 80] width 819 height 14
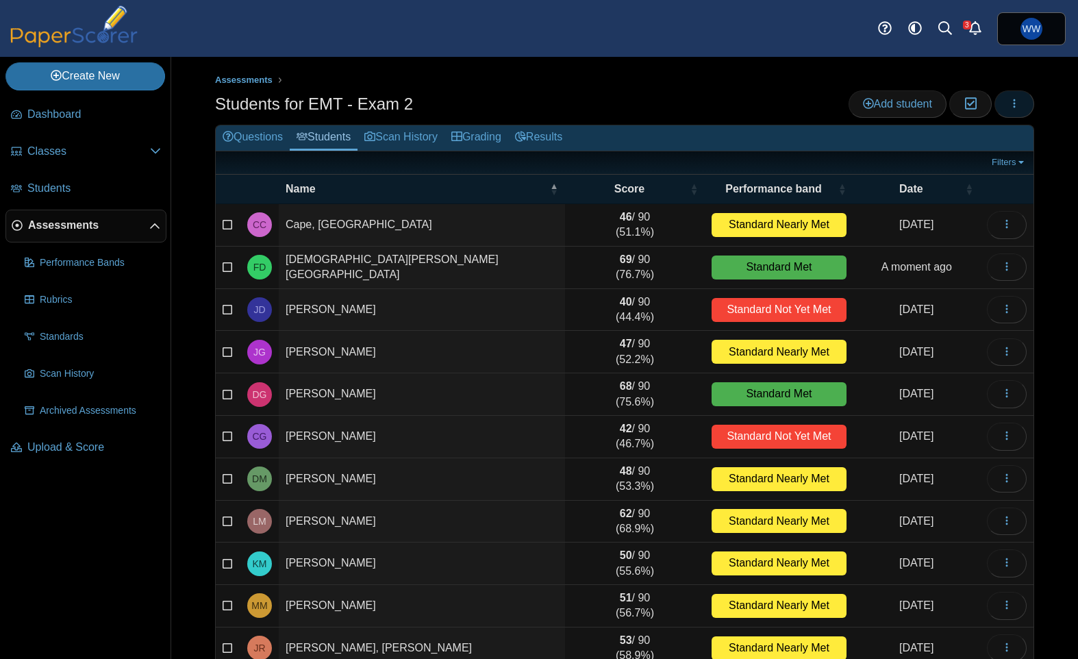
click at [1009, 98] on icon "button" at bounding box center [1014, 103] width 11 height 11
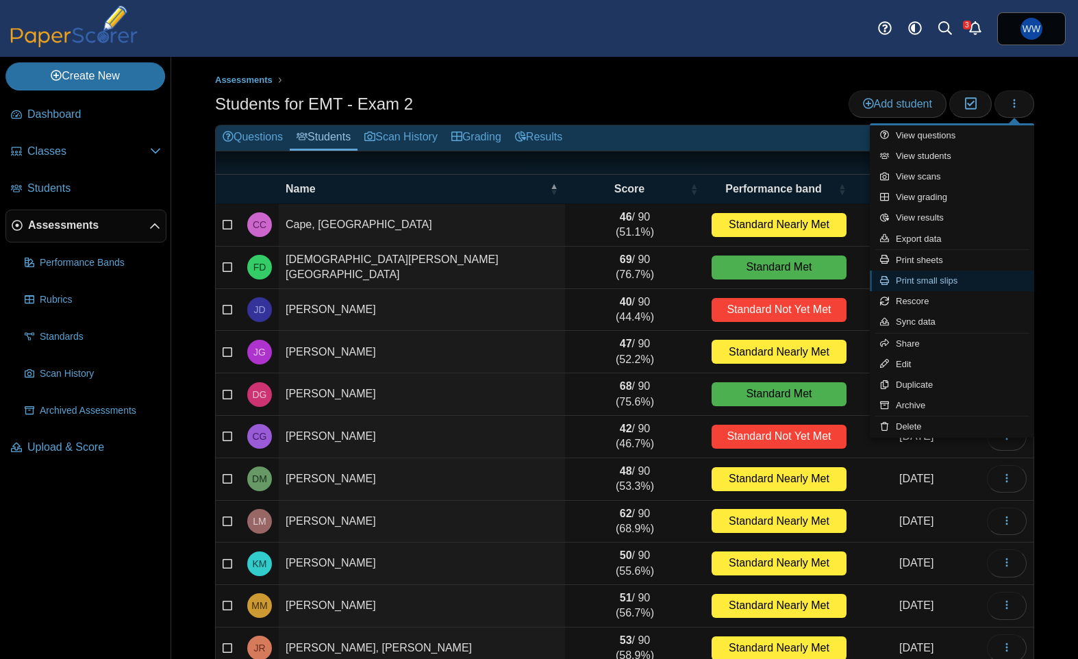
click at [955, 283] on link "Print small slips" at bounding box center [952, 280] width 164 height 21
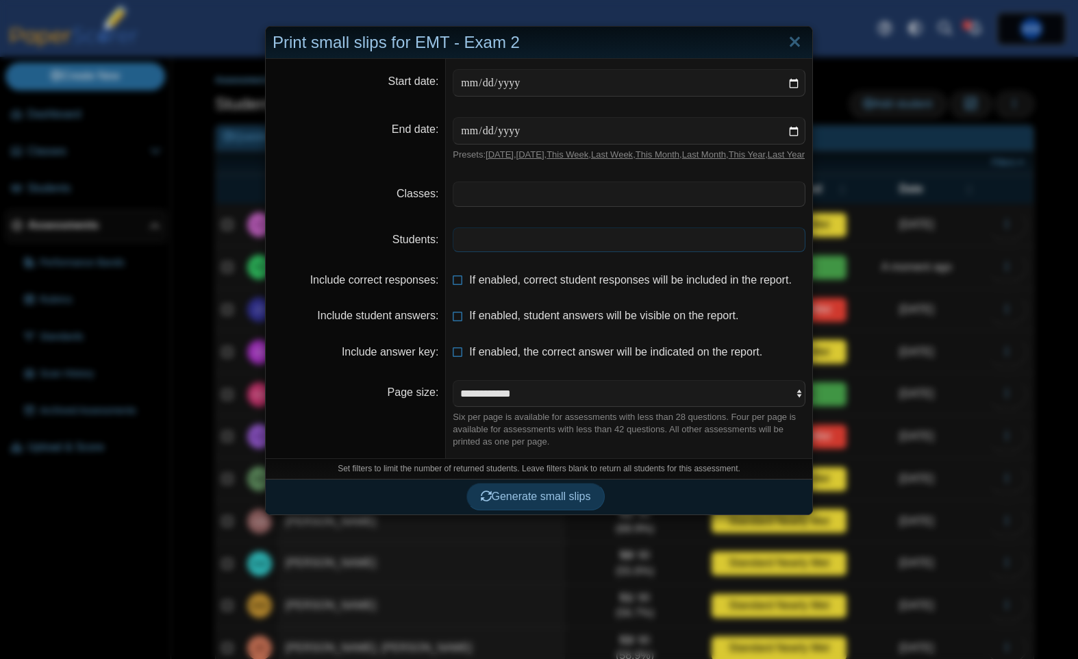
click at [519, 251] on span at bounding box center [628, 239] width 351 height 23
click at [557, 503] on span "Generate small slips" at bounding box center [536, 497] width 110 height 12
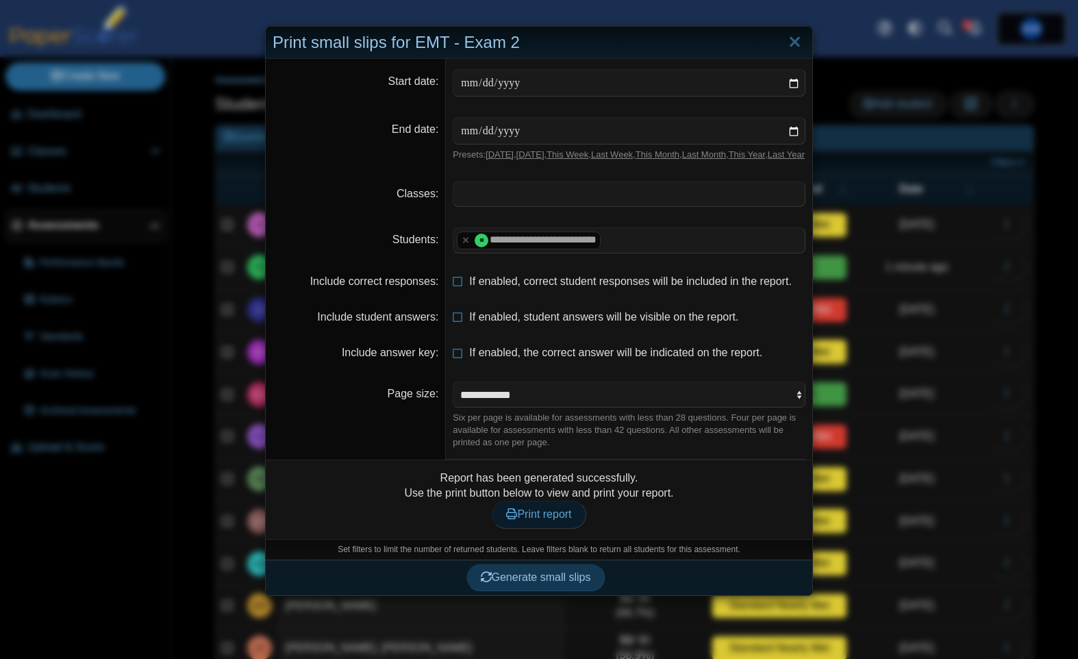
click at [518, 520] on span "Print report" at bounding box center [538, 514] width 65 height 12
click at [776, 42] on div "Print small slips for EMT - Exam 2" at bounding box center [539, 43] width 546 height 32
click at [802, 42] on link "Close" at bounding box center [794, 42] width 21 height 23
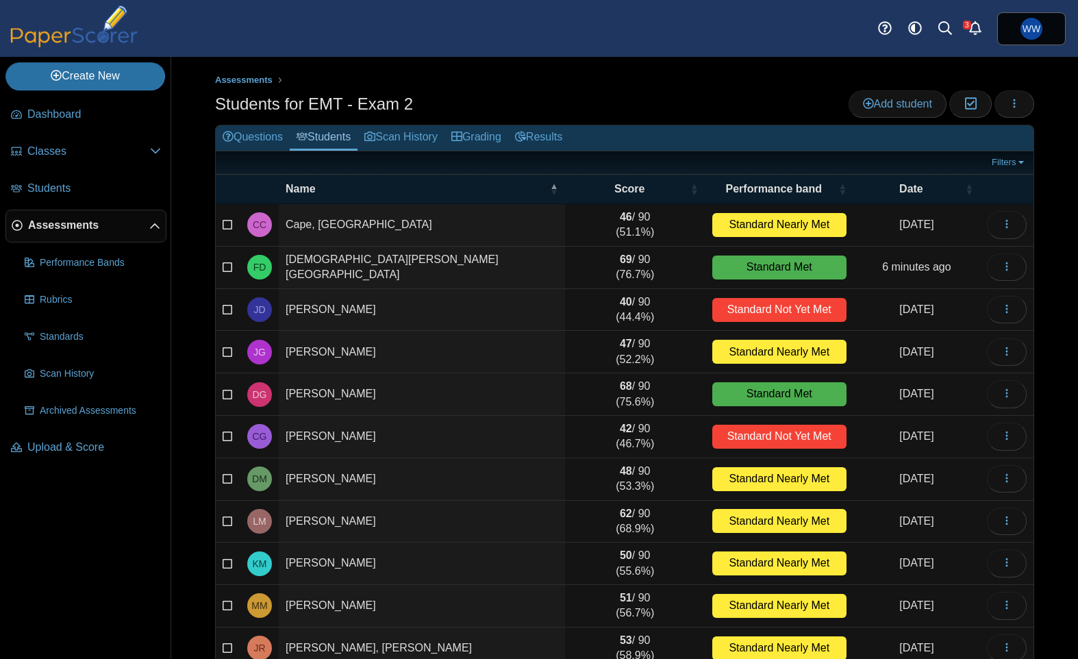
drag, startPoint x: 72, startPoint y: 443, endPoint x: 290, endPoint y: 457, distance: 218.2
click at [72, 443] on span "Upload & Score" at bounding box center [94, 447] width 134 height 15
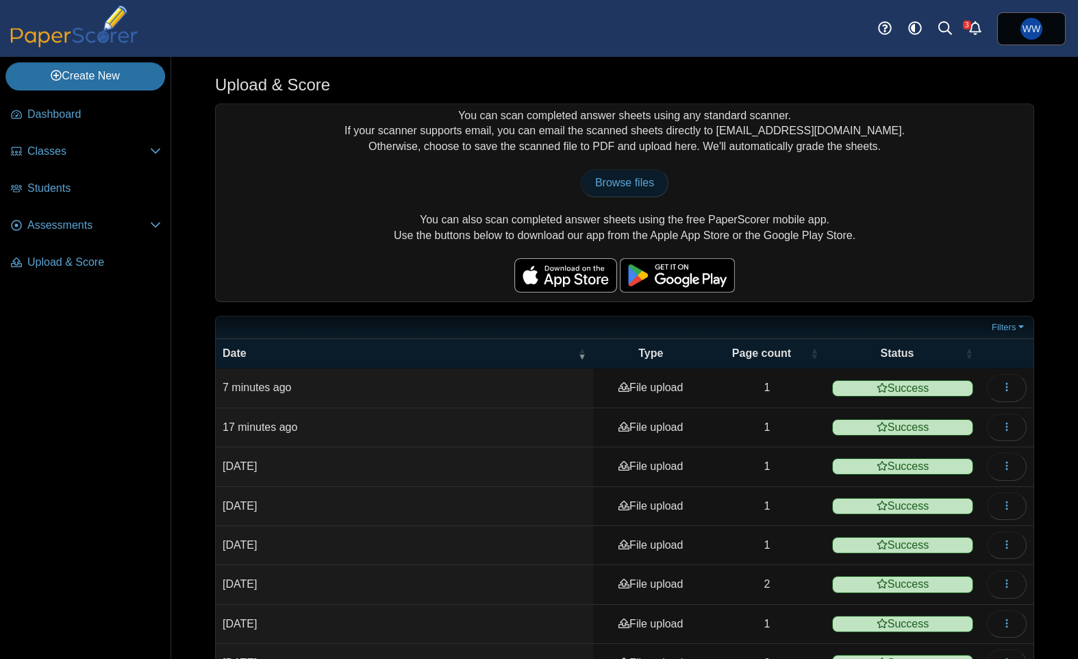
click at [661, 180] on link "Browse files" at bounding box center [625, 182] width 88 height 27
type input "**********"
drag, startPoint x: 599, startPoint y: 166, endPoint x: 592, endPoint y: 167, distance: 7.0
click at [599, 166] on div "You can scan completed answer sheets using any standard scanner. If your scanne…" at bounding box center [625, 202] width 818 height 197
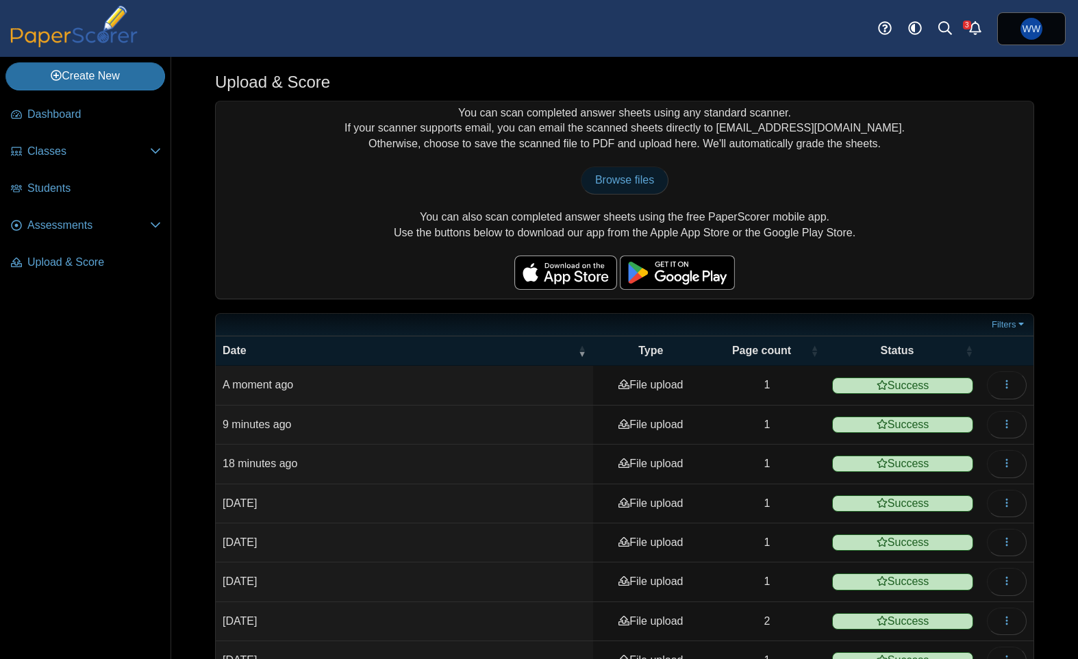
click at [592, 181] on link "Browse files" at bounding box center [625, 179] width 88 height 27
click at [101, 104] on link "Dashboard" at bounding box center [85, 115] width 161 height 33
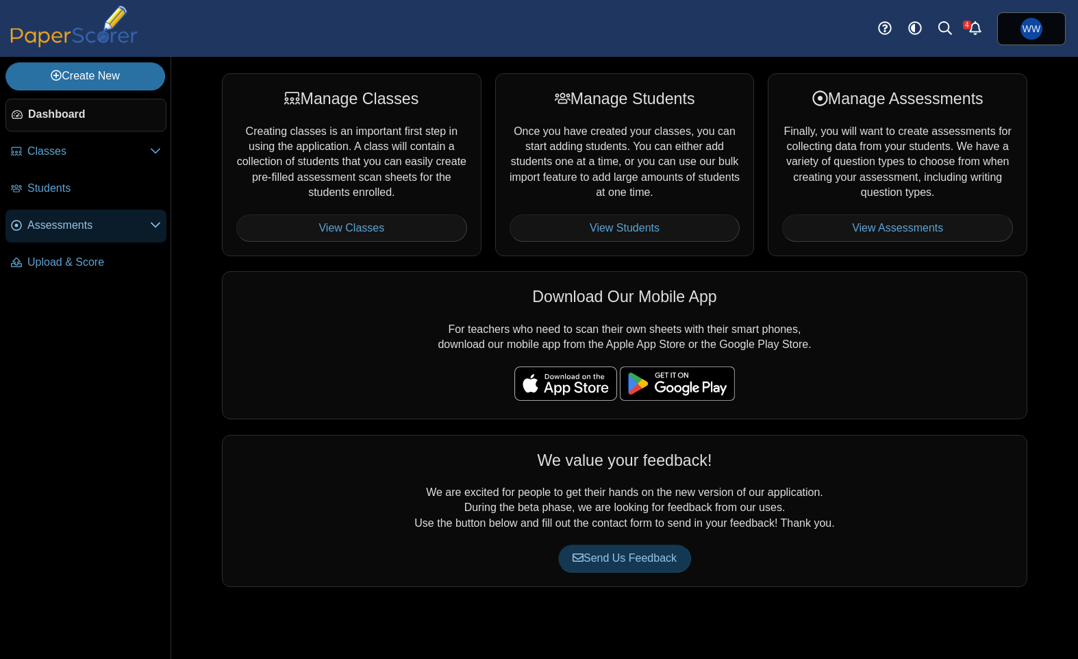
click at [79, 233] on span "Assessments" at bounding box center [88, 225] width 123 height 15
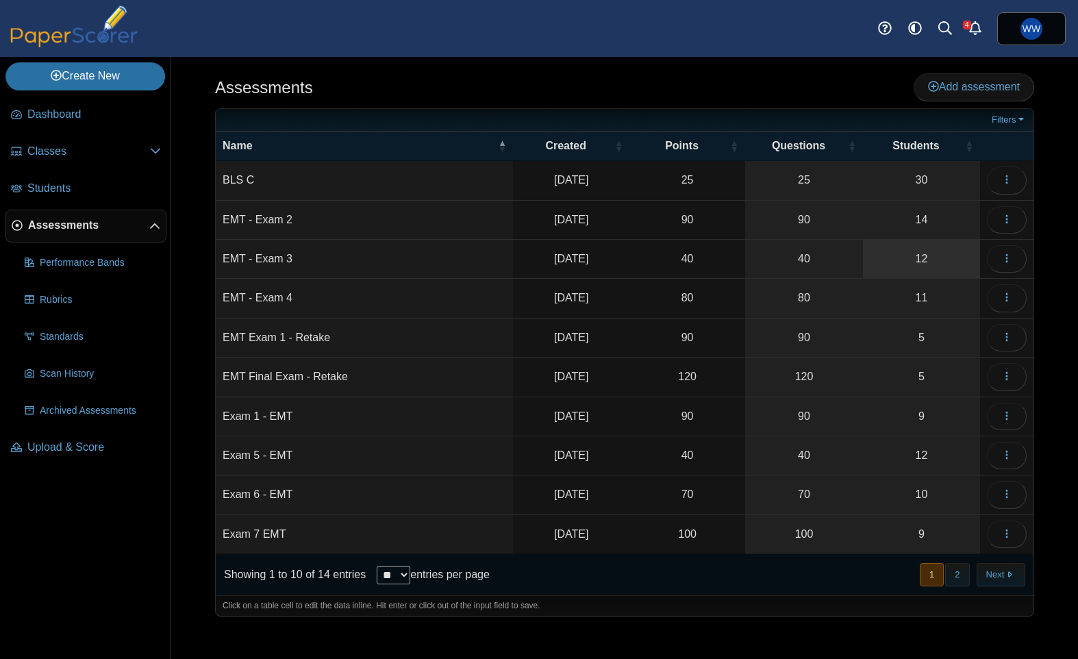
click at [885, 240] on link "12" at bounding box center [921, 259] width 117 height 38
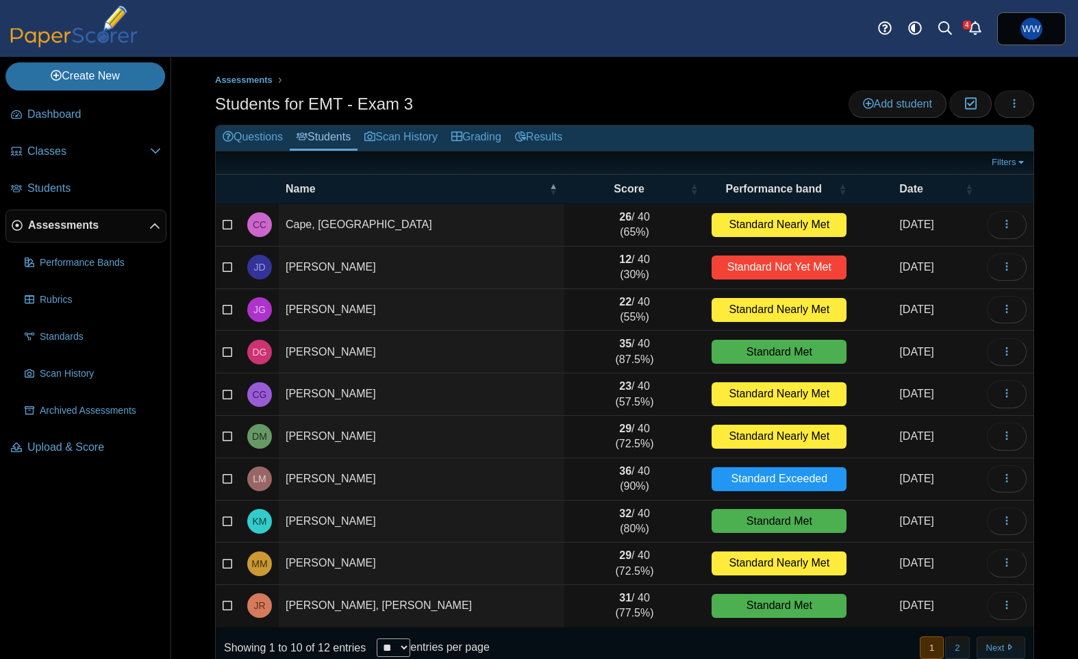
click at [268, 79] on li "Assessments" at bounding box center [250, 80] width 70 height 14
click at [97, 462] on link "Upload & Score" at bounding box center [85, 447] width 161 height 33
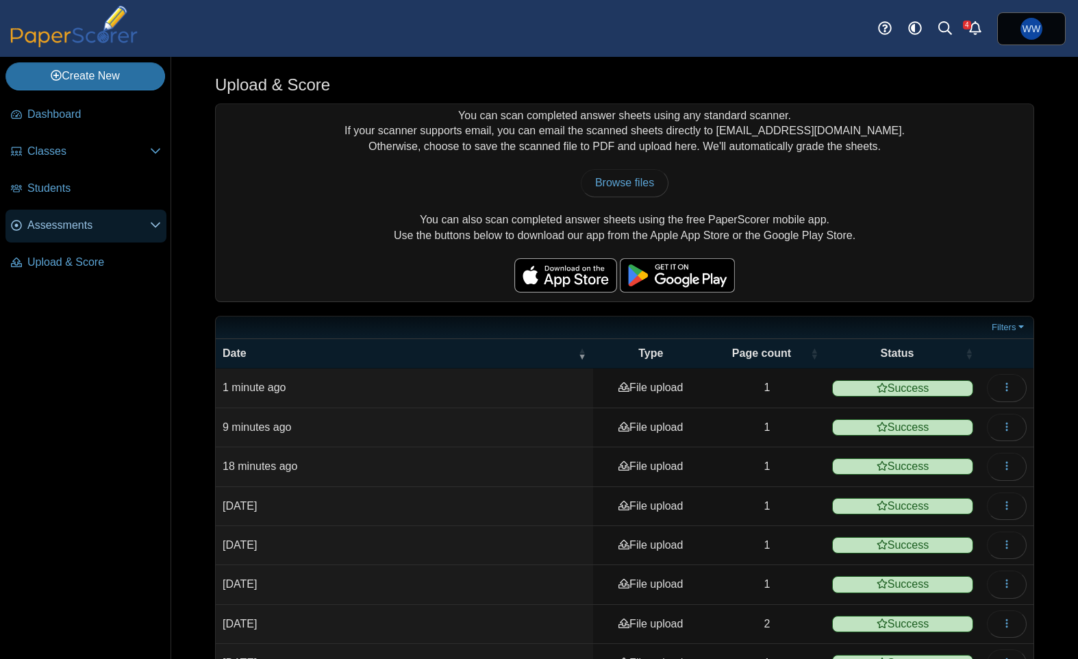
click at [74, 225] on span "Assessments" at bounding box center [88, 225] width 123 height 15
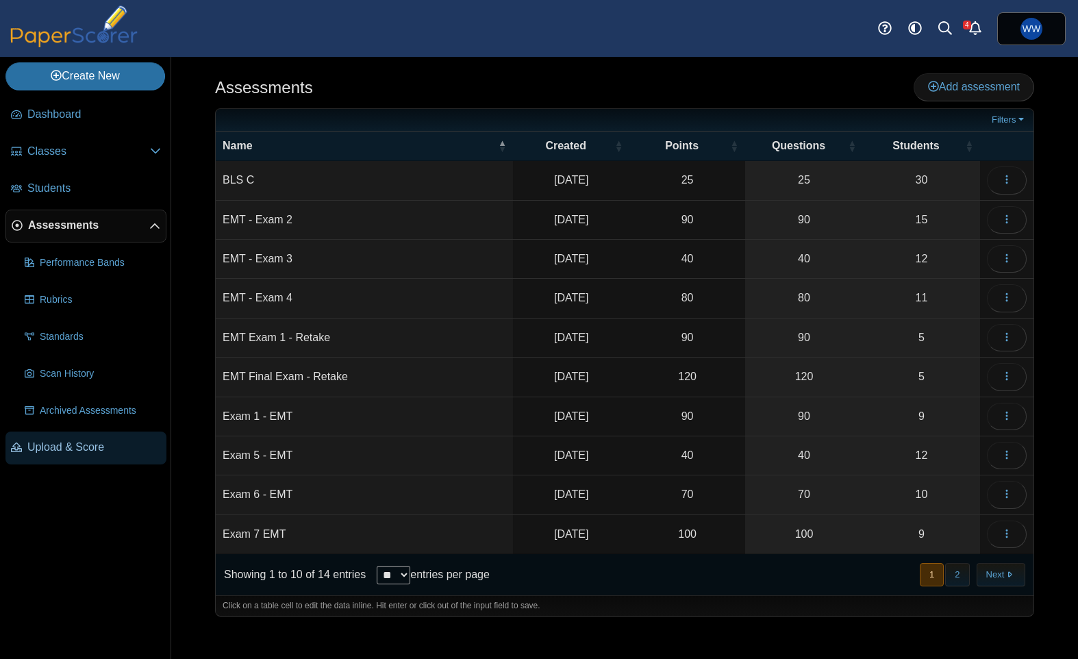
click at [36, 435] on link "Upload & Score" at bounding box center [85, 447] width 161 height 33
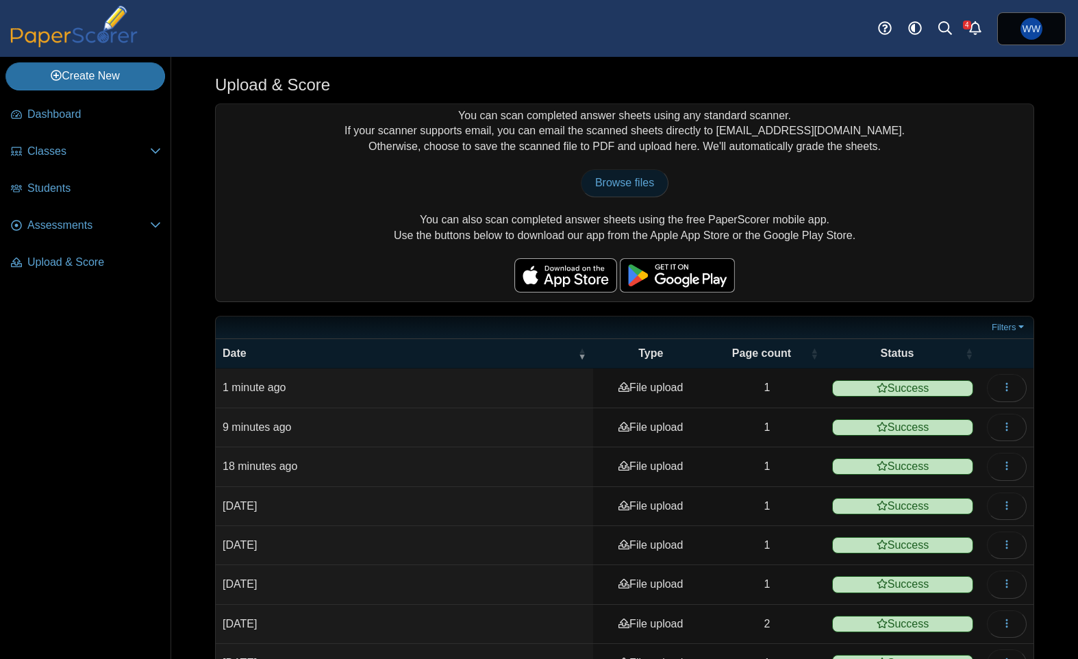
click at [649, 177] on span "Browse files" at bounding box center [624, 183] width 59 height 12
type input "**********"
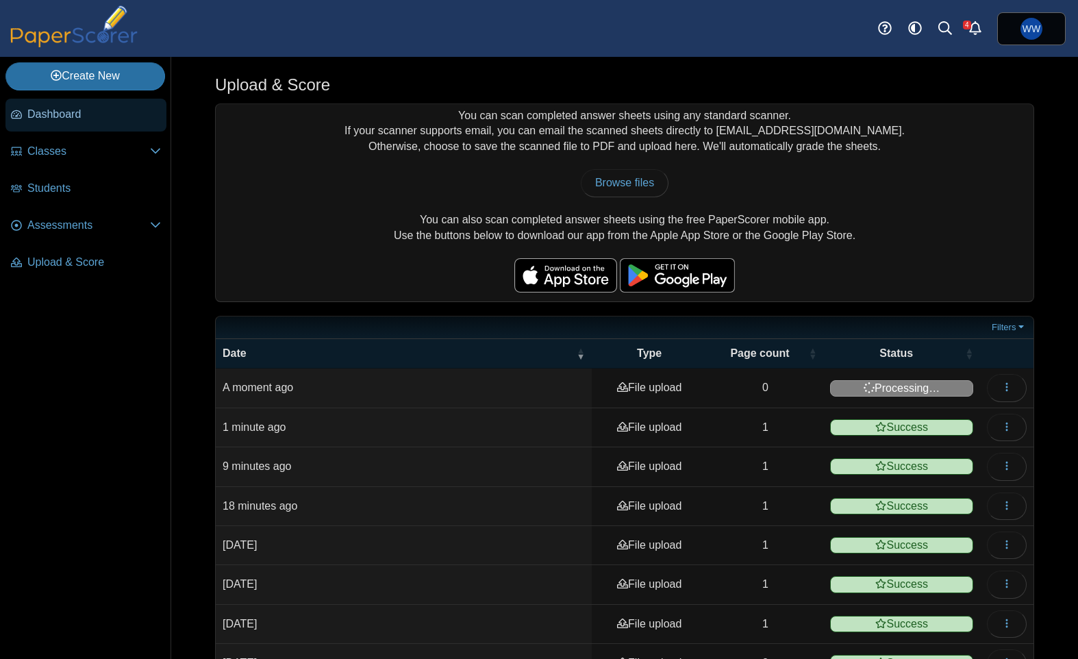
click at [73, 110] on span "Dashboard" at bounding box center [94, 114] width 134 height 15
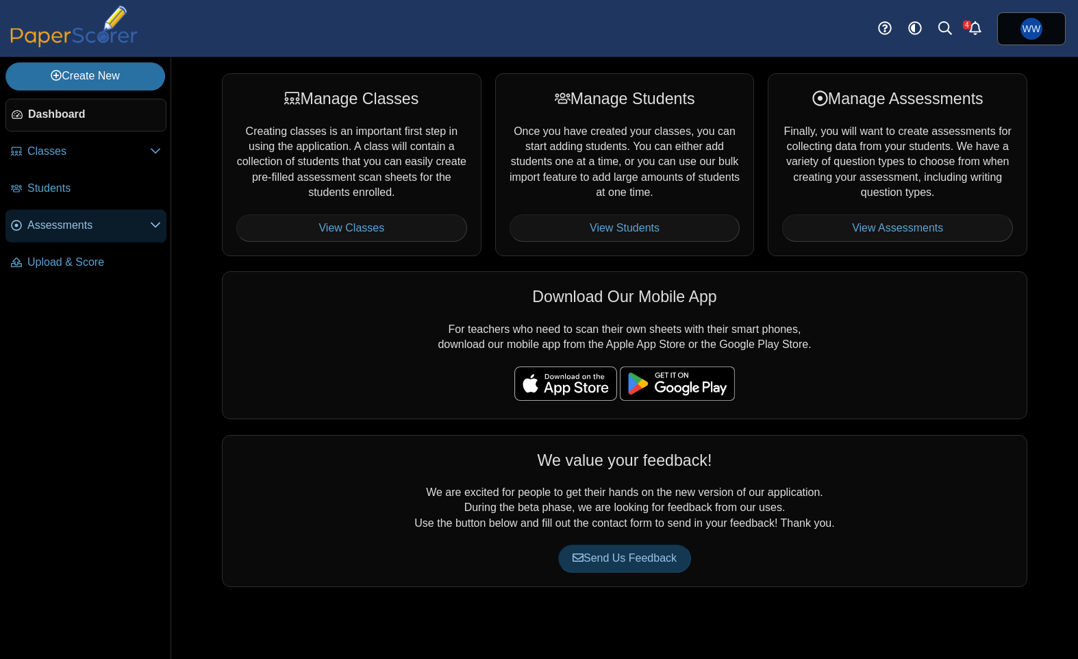
click at [49, 215] on link "Assessments" at bounding box center [85, 226] width 161 height 33
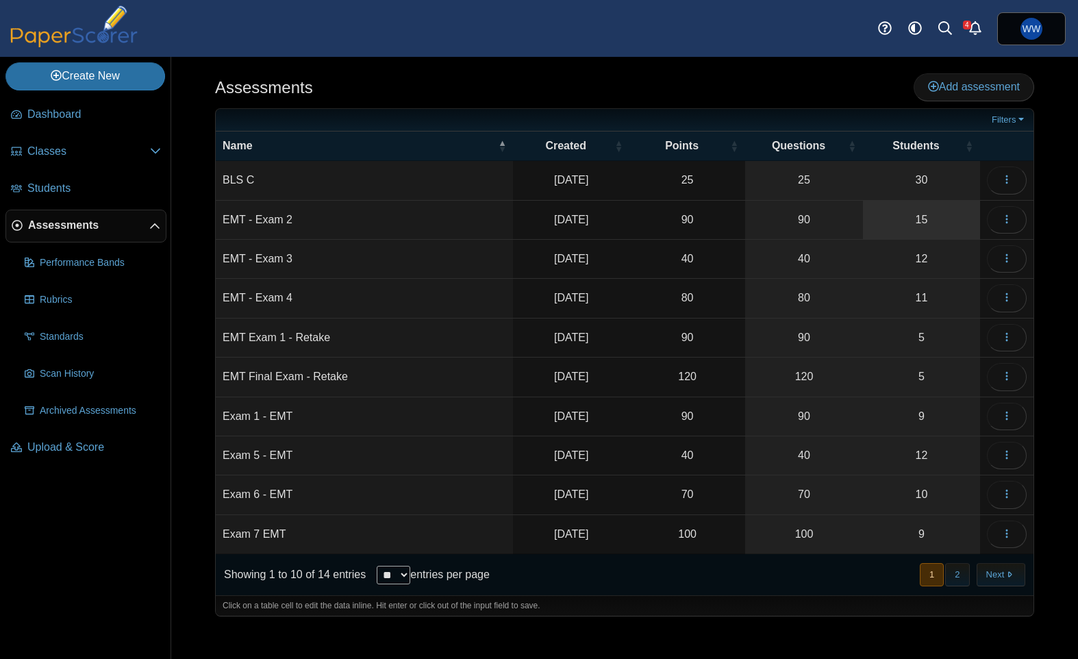
click at [913, 227] on link "15" at bounding box center [921, 220] width 117 height 38
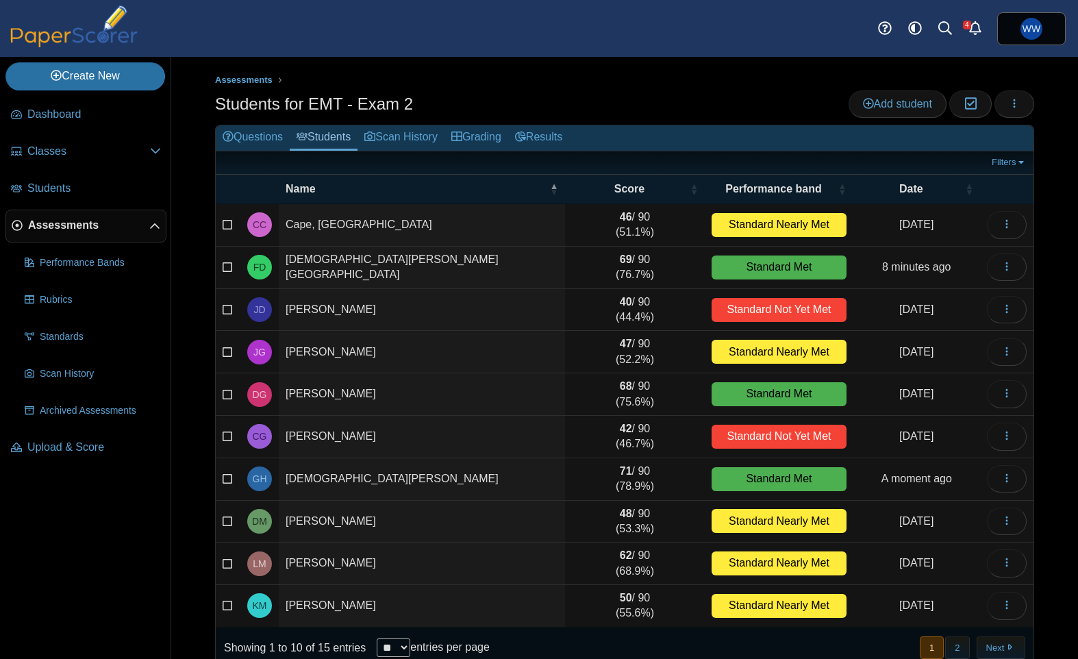
click at [985, 466] on td "Loading…" at bounding box center [1006, 479] width 53 height 42
click at [1009, 467] on button "button" at bounding box center [1007, 478] width 40 height 27
drag, startPoint x: 918, startPoint y: 455, endPoint x: 911, endPoint y: 459, distance: 8.4
click at [918, 456] on td "Jul 22, 2025" at bounding box center [916, 437] width 127 height 42
click at [1003, 112] on button "button" at bounding box center [1014, 103] width 40 height 27
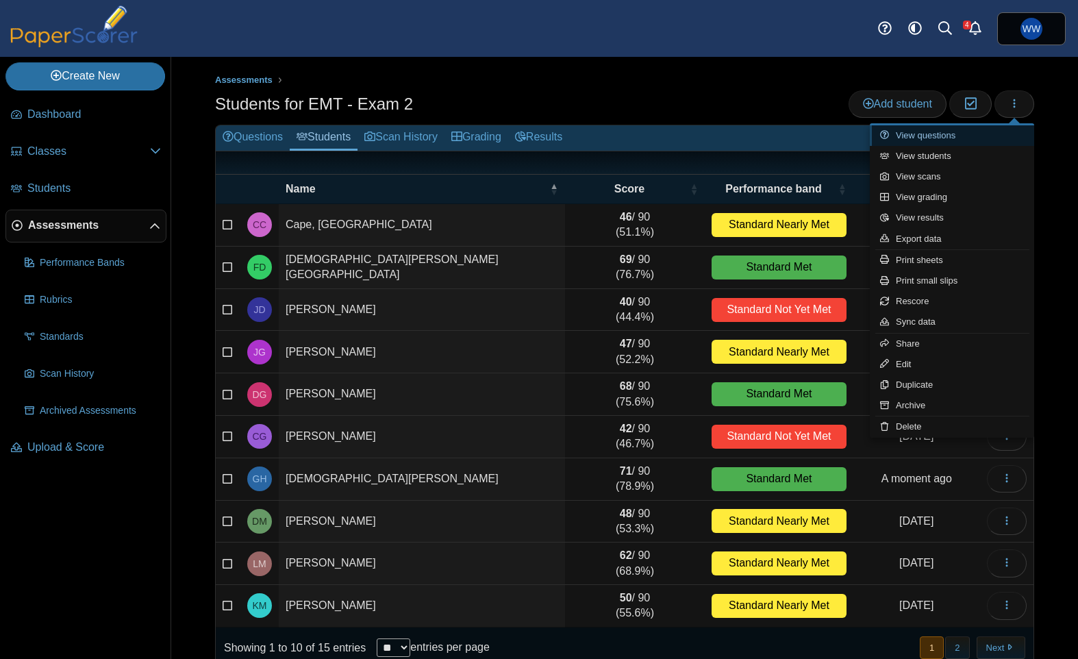
click at [951, 134] on link "View questions" at bounding box center [952, 135] width 164 height 21
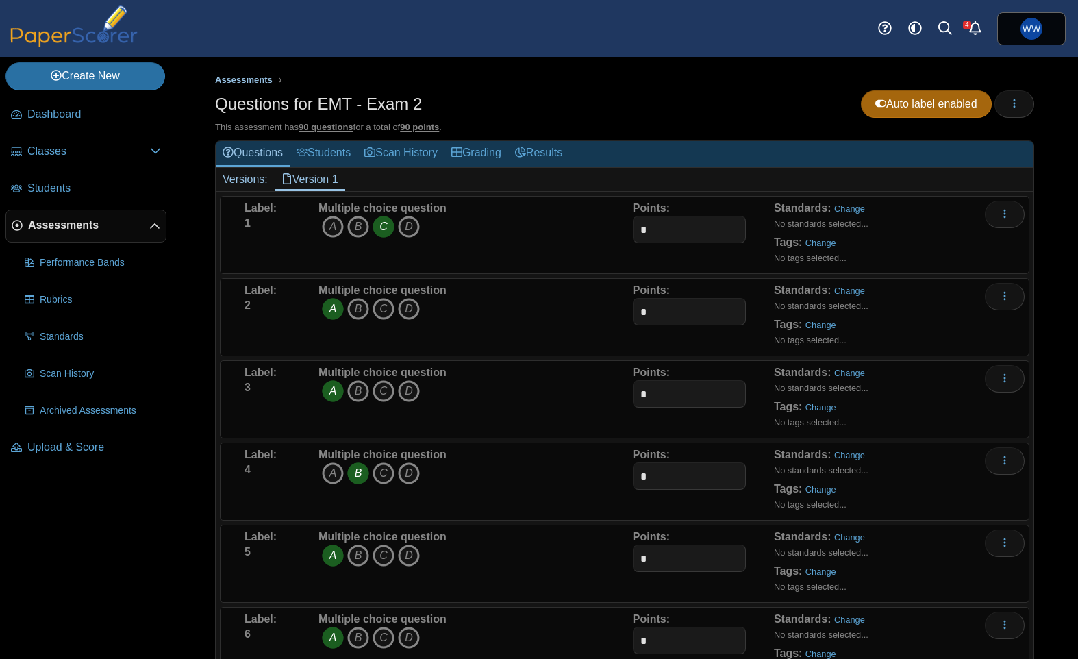
click at [258, 82] on span "Assessments" at bounding box center [244, 80] width 58 height 10
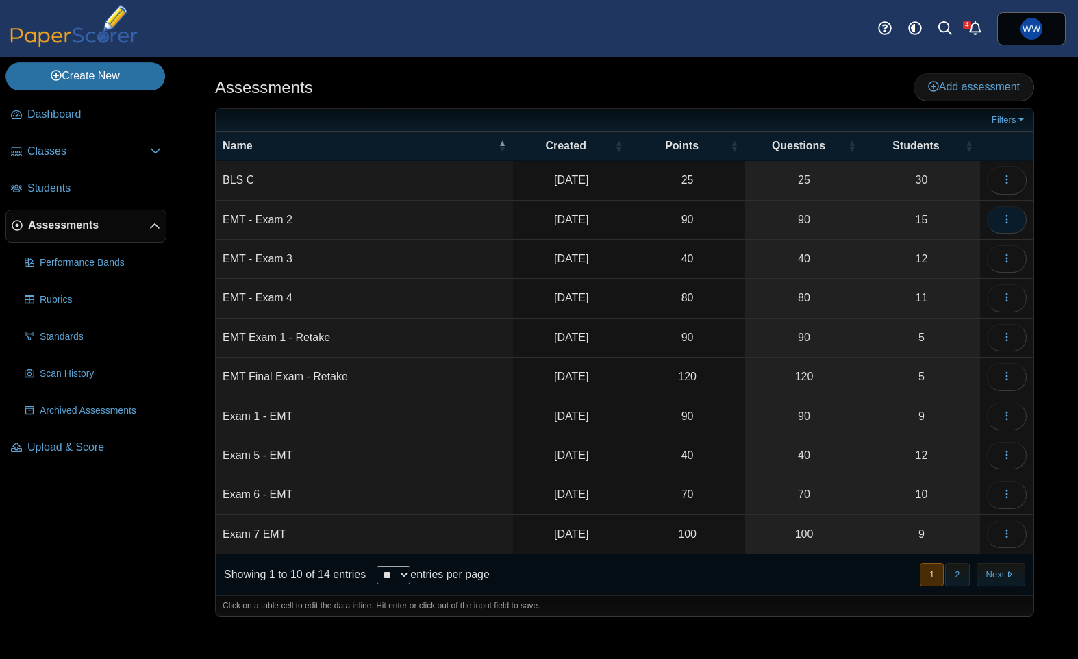
click at [1005, 210] on button "button" at bounding box center [1007, 219] width 40 height 27
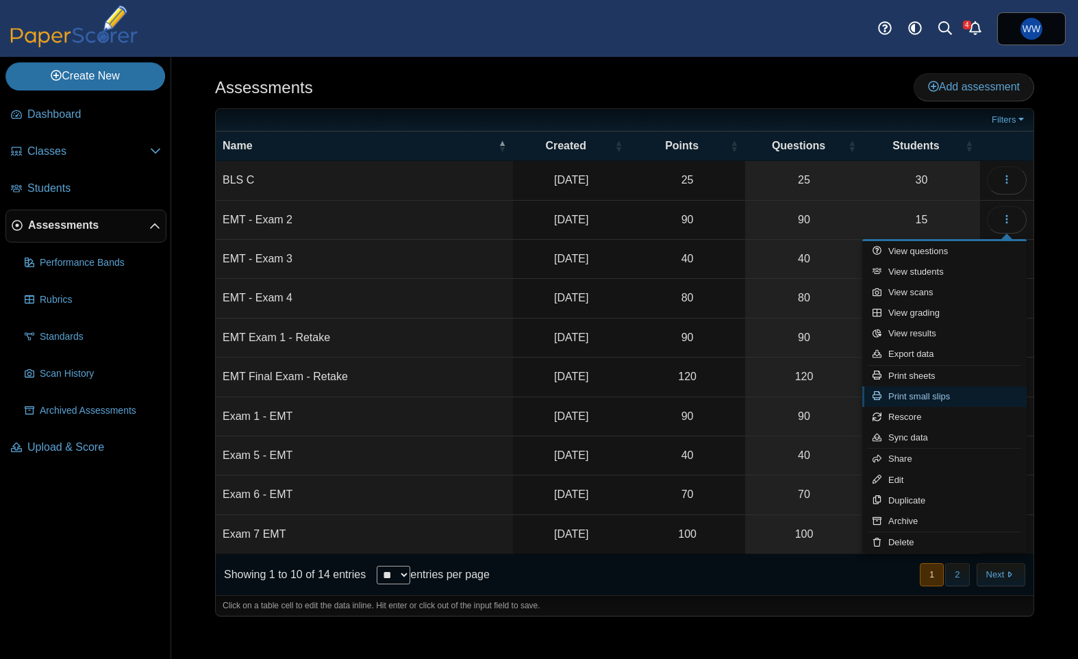
click at [965, 392] on link "Print small slips" at bounding box center [944, 396] width 164 height 21
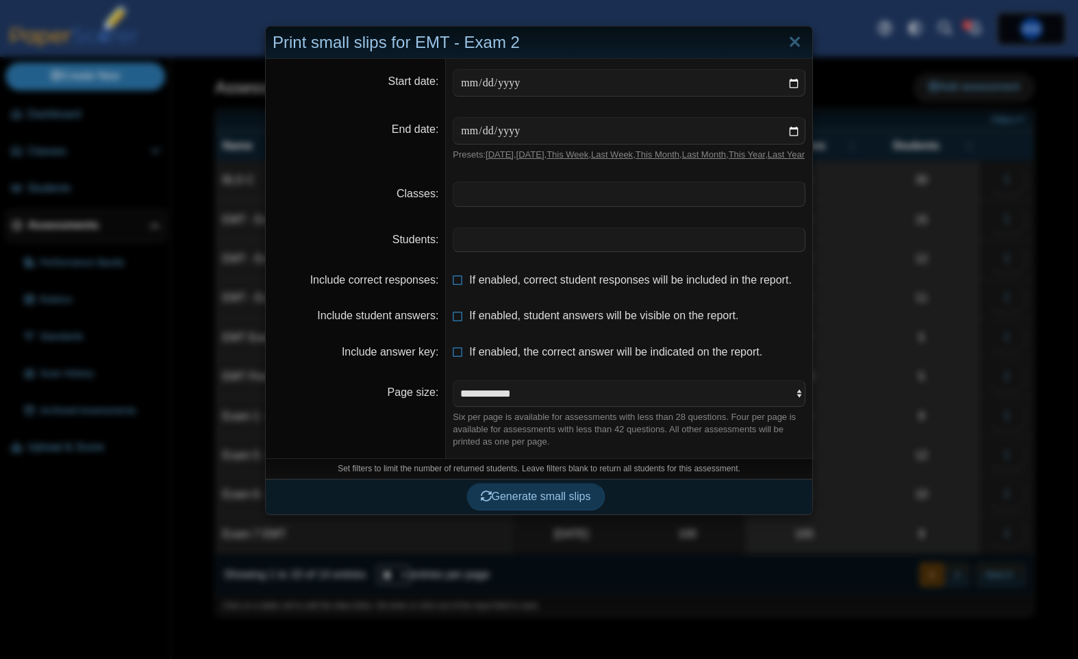
click at [579, 251] on span at bounding box center [628, 239] width 351 height 23
click at [591, 251] on span "*****" at bounding box center [628, 239] width 351 height 23
click at [606, 251] on span "***" at bounding box center [628, 239] width 351 height 23
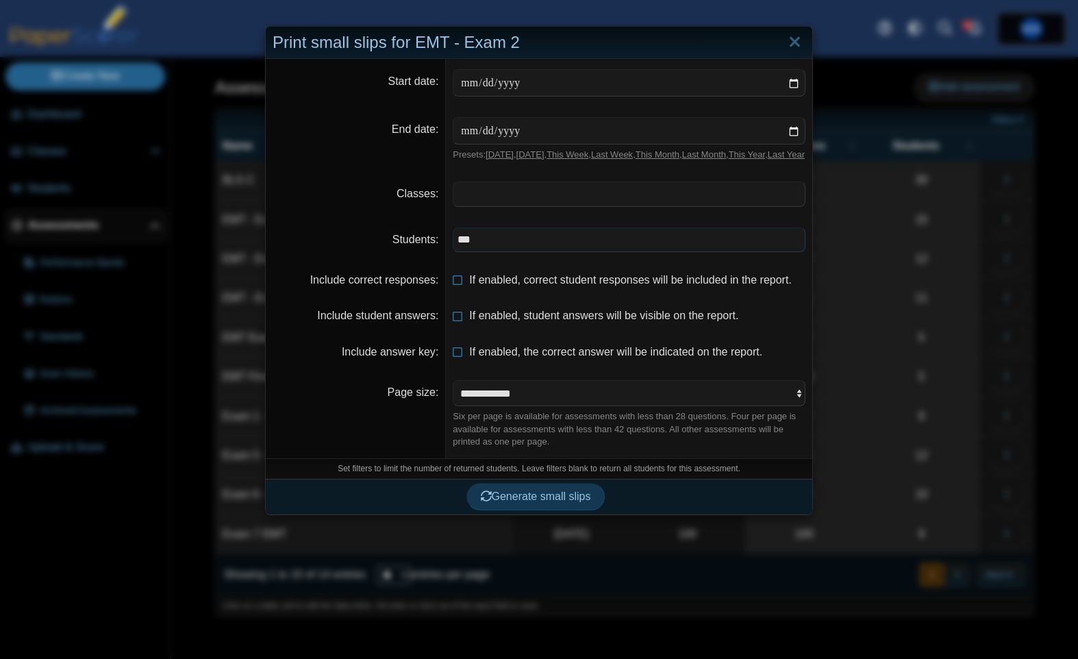
click at [606, 251] on span "***" at bounding box center [628, 239] width 351 height 23
click at [512, 503] on span "Generate small slips" at bounding box center [536, 497] width 110 height 12
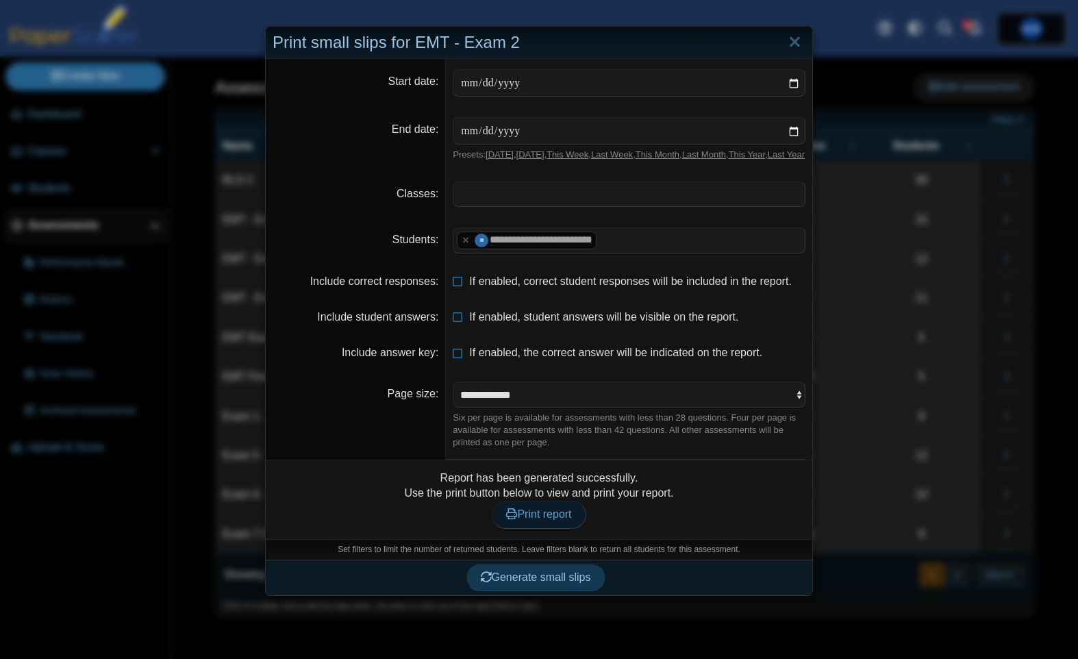
click at [536, 528] on link "Print report" at bounding box center [539, 514] width 94 height 27
click at [791, 31] on link "Close" at bounding box center [794, 42] width 21 height 23
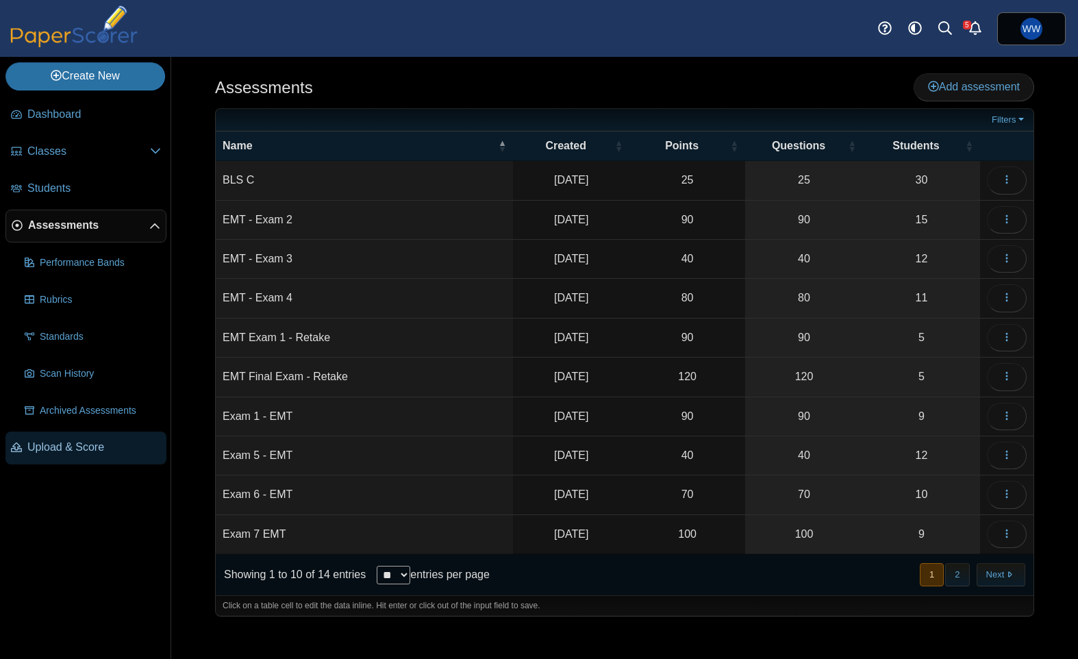
click at [118, 459] on link "Upload & Score" at bounding box center [85, 447] width 161 height 33
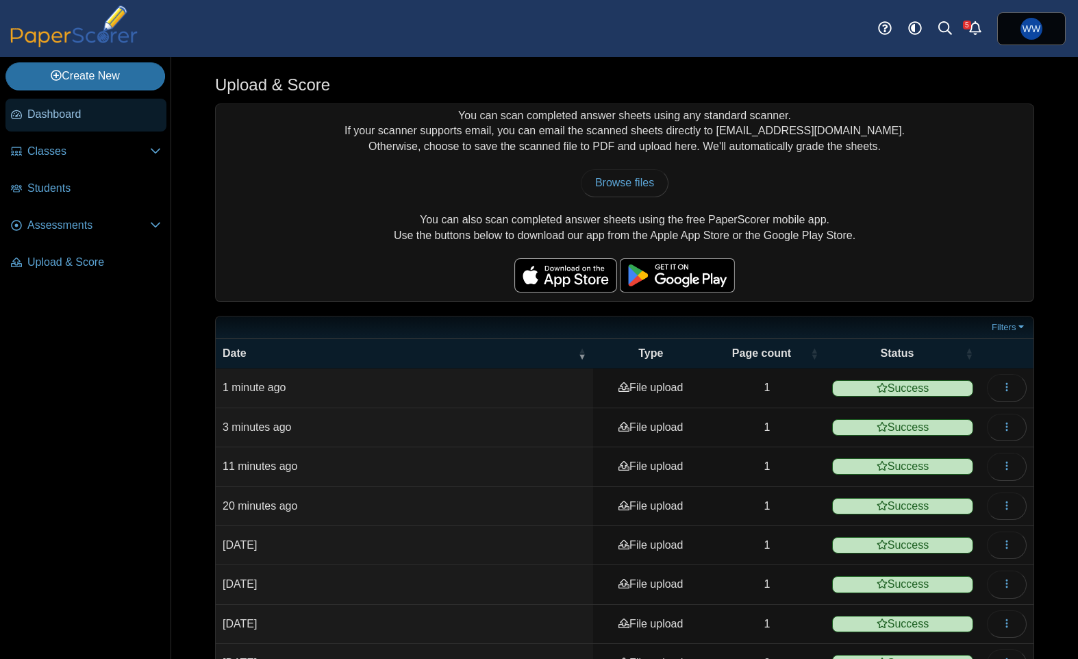
click at [77, 127] on link "Dashboard" at bounding box center [85, 115] width 161 height 33
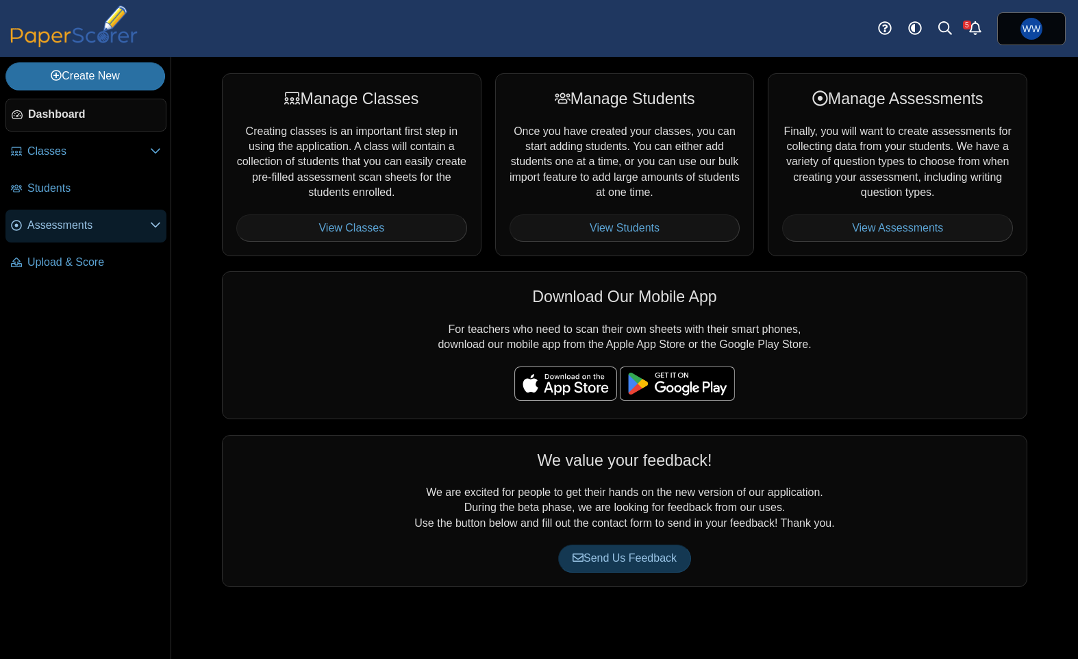
click at [98, 230] on span "Assessments" at bounding box center [88, 225] width 123 height 15
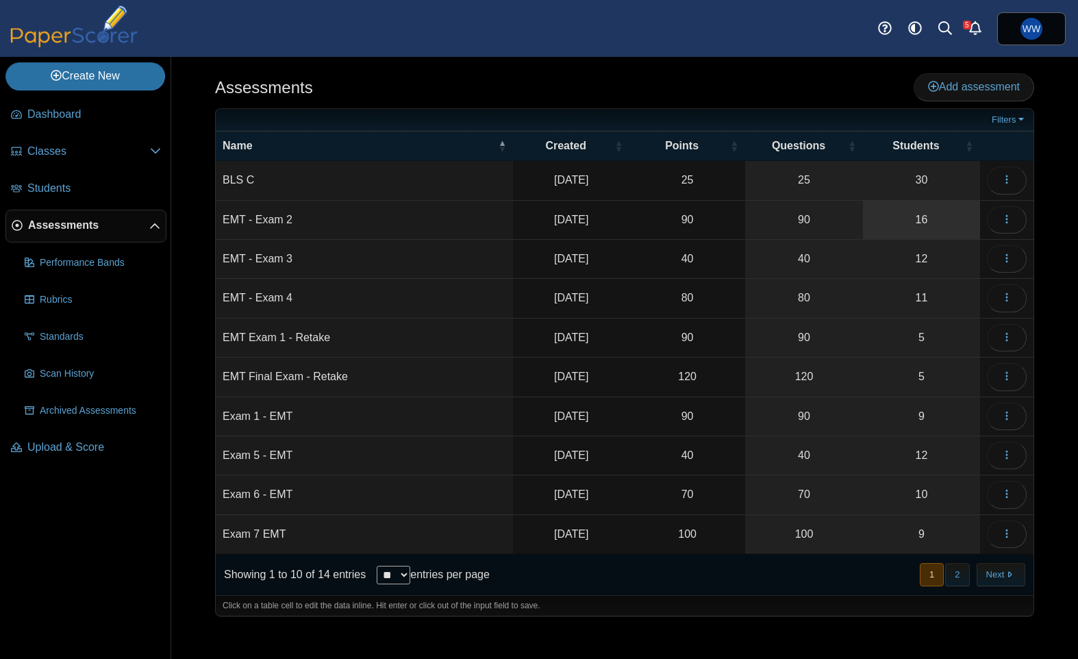
click at [943, 228] on link "16" at bounding box center [921, 220] width 117 height 38
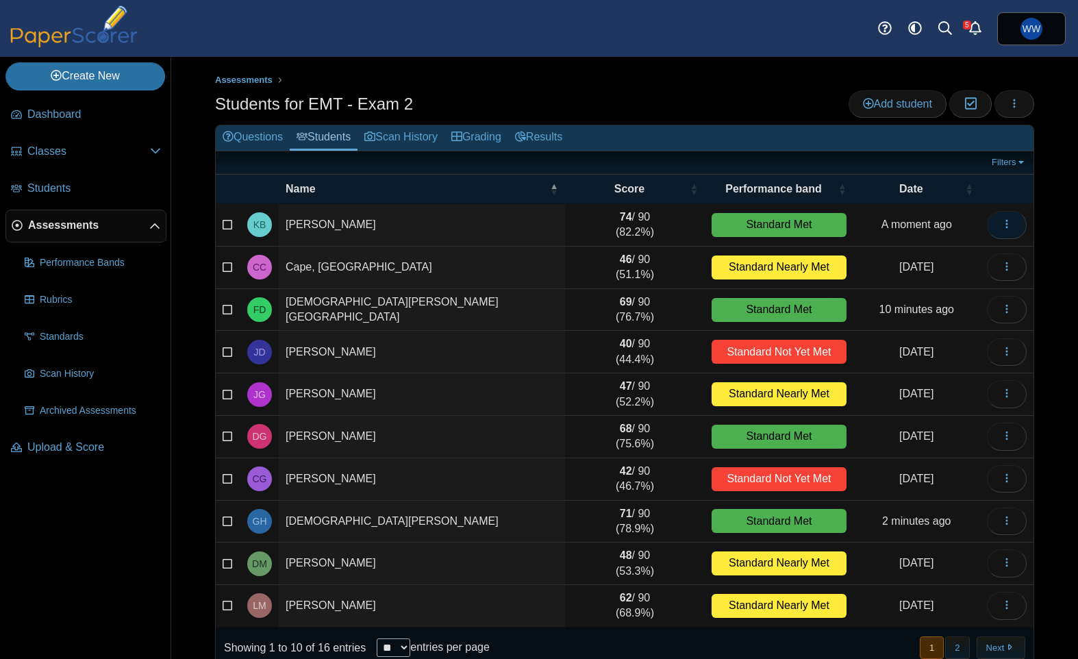
click at [1002, 229] on icon "button" at bounding box center [1006, 223] width 11 height 11
click at [983, 201] on th at bounding box center [1006, 189] width 53 height 29
drag, startPoint x: 1014, startPoint y: 128, endPoint x: 1007, endPoint y: 114, distance: 15.9
click at [1014, 128] on h2 "Questions Students Scan History Grading Results" at bounding box center [625, 138] width 818 height 26
click at [1005, 107] on button "button" at bounding box center [1014, 103] width 40 height 27
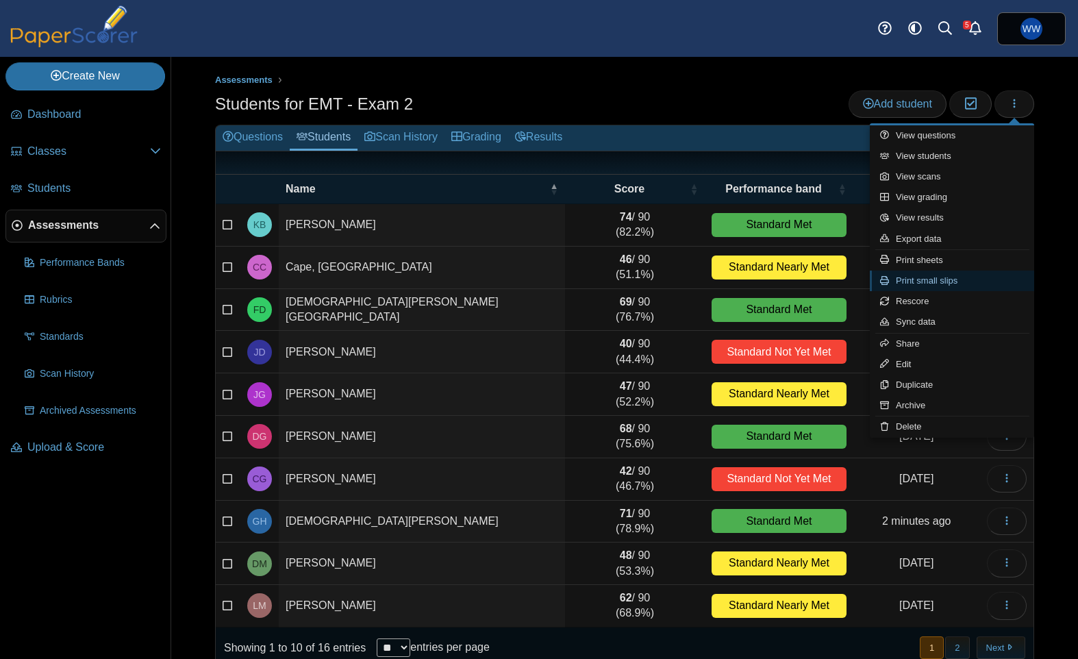
click at [966, 273] on link "Print small slips" at bounding box center [952, 280] width 164 height 21
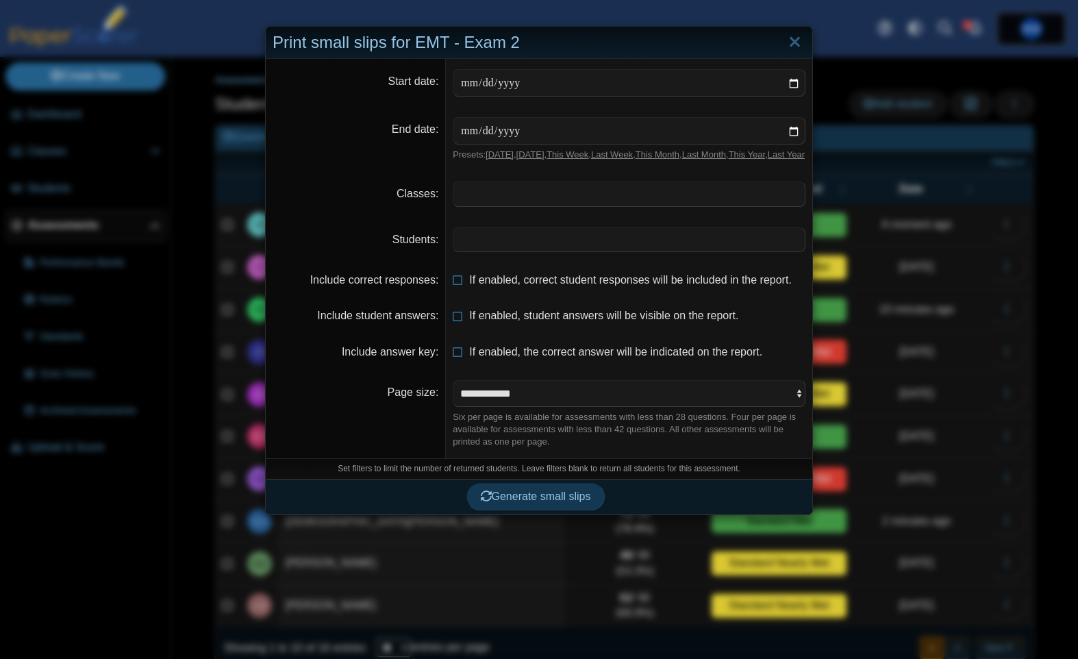
click at [567, 199] on span at bounding box center [628, 193] width 351 height 23
click at [581, 251] on span at bounding box center [628, 239] width 351 height 23
click at [543, 498] on button "Generate small slips" at bounding box center [535, 496] width 139 height 27
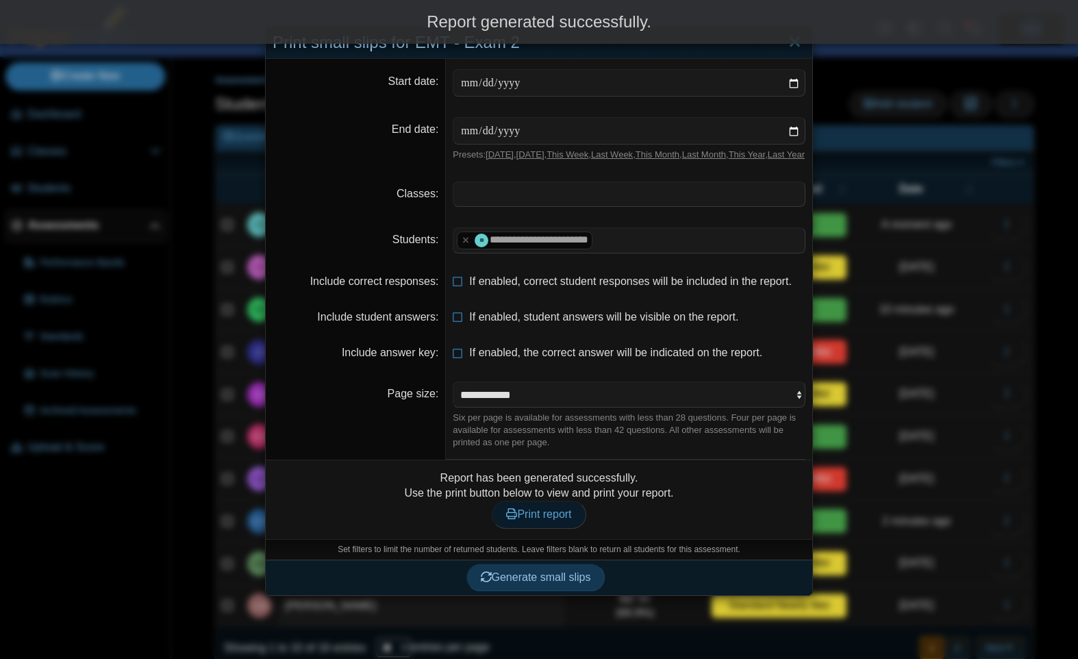
click at [529, 520] on span "Print report" at bounding box center [538, 514] width 65 height 12
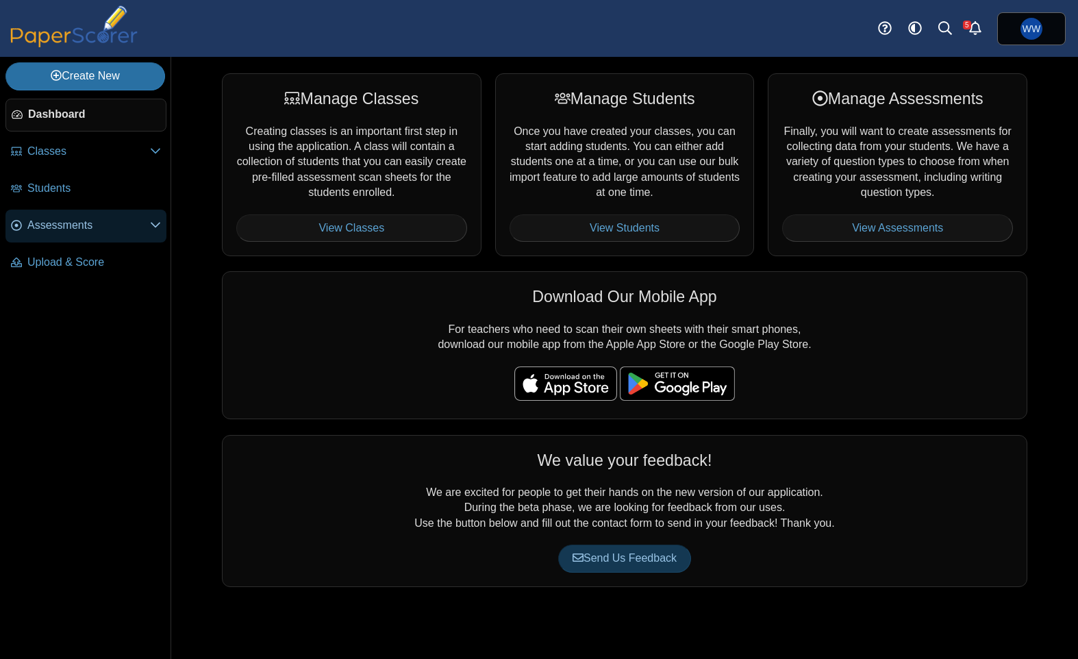
click at [134, 241] on link "Assessments" at bounding box center [85, 226] width 161 height 33
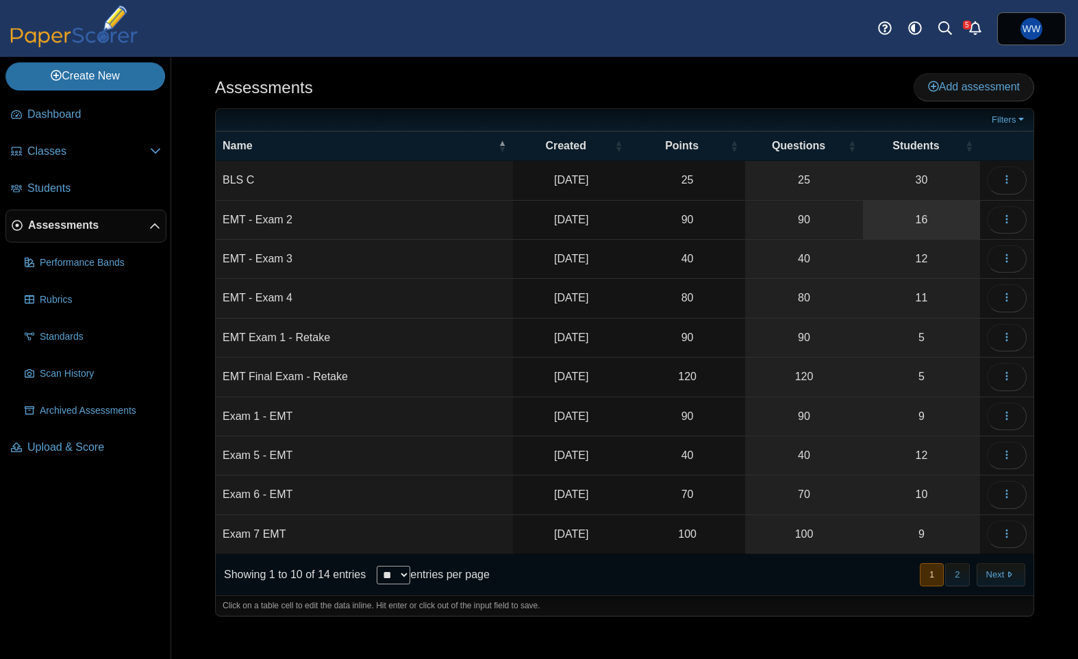
click at [914, 207] on link "16" at bounding box center [921, 220] width 117 height 38
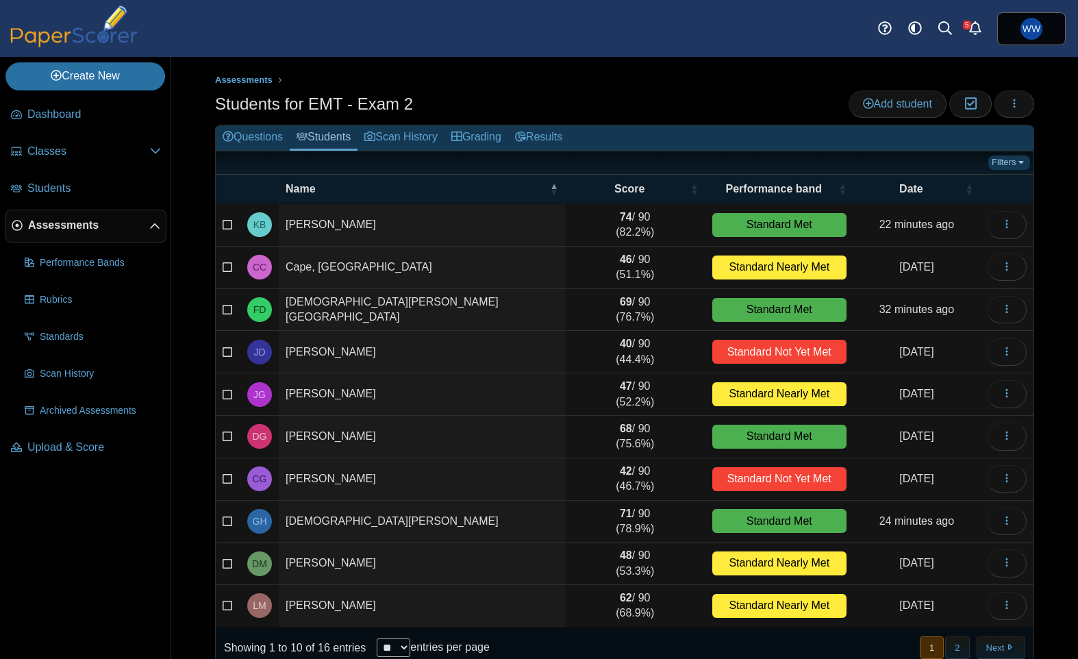
drag, startPoint x: 1013, startPoint y: 158, endPoint x: 1012, endPoint y: 165, distance: 6.9
click at [1012, 158] on link "Filters" at bounding box center [1009, 162] width 42 height 14
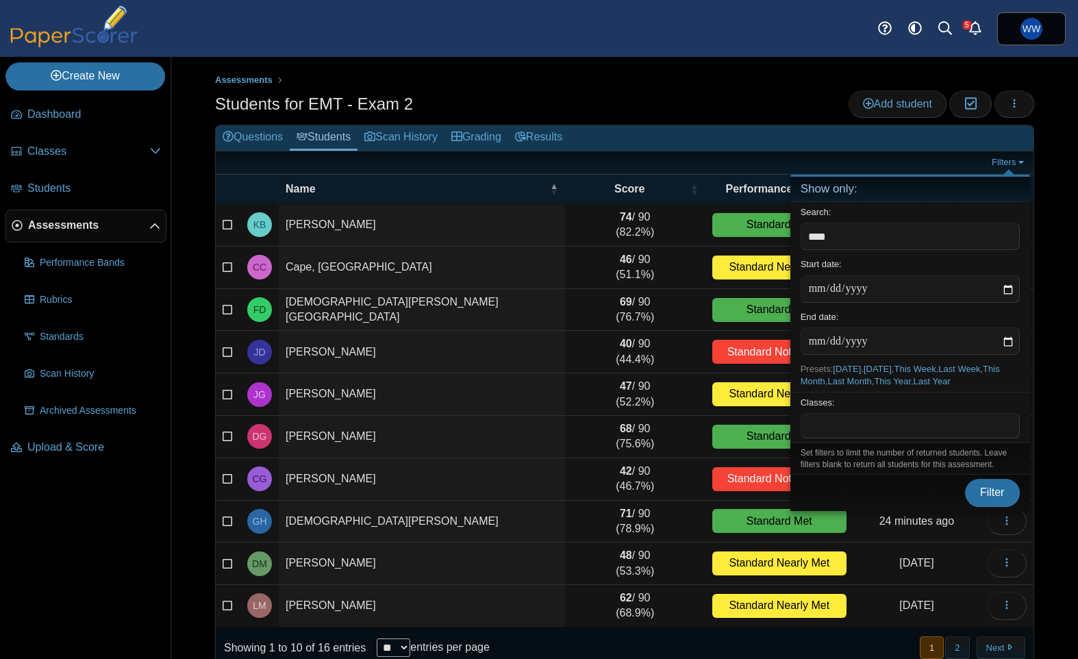
type input "****"
click at [873, 420] on span at bounding box center [910, 425] width 218 height 23
drag, startPoint x: 839, startPoint y: 449, endPoint x: 837, endPoint y: 255, distance: 193.8
drag, startPoint x: 794, startPoint y: 213, endPoint x: 651, endPoint y: 168, distance: 149.4
click at [647, 171] on body "Dashboard Classes Archived classes Students" at bounding box center [539, 329] width 1078 height 659
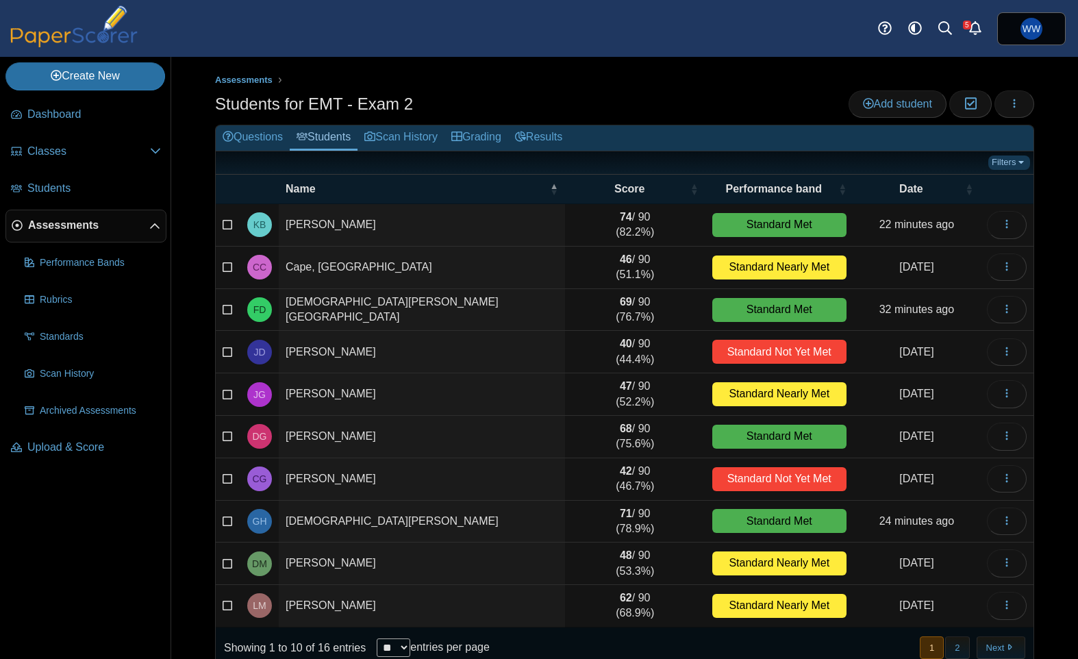
click at [998, 157] on link "Filters" at bounding box center [1009, 162] width 42 height 14
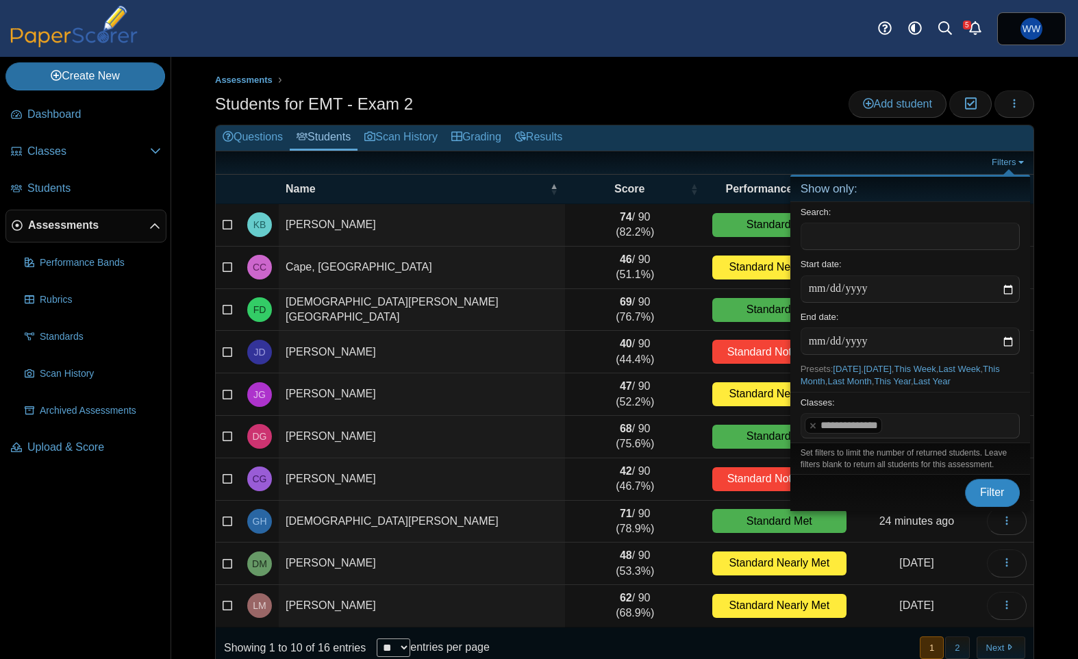
click at [1003, 498] on span "Filter" at bounding box center [992, 492] width 25 height 12
